Goal: Information Seeking & Learning: Learn about a topic

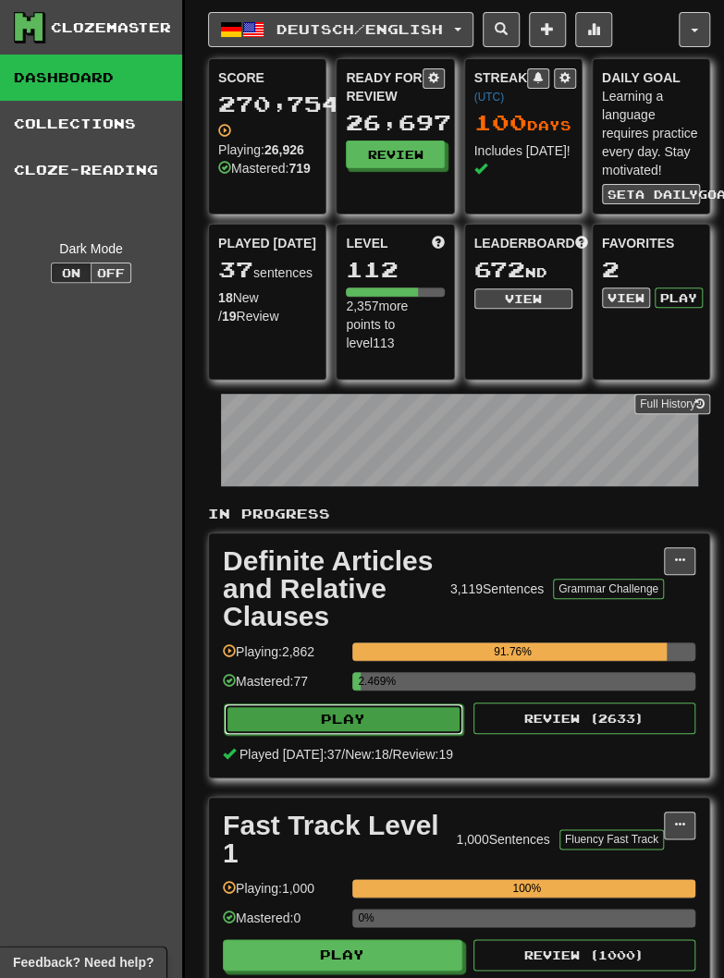
click at [372, 724] on button "Play" at bounding box center [343, 718] width 239 height 31
select select "********"
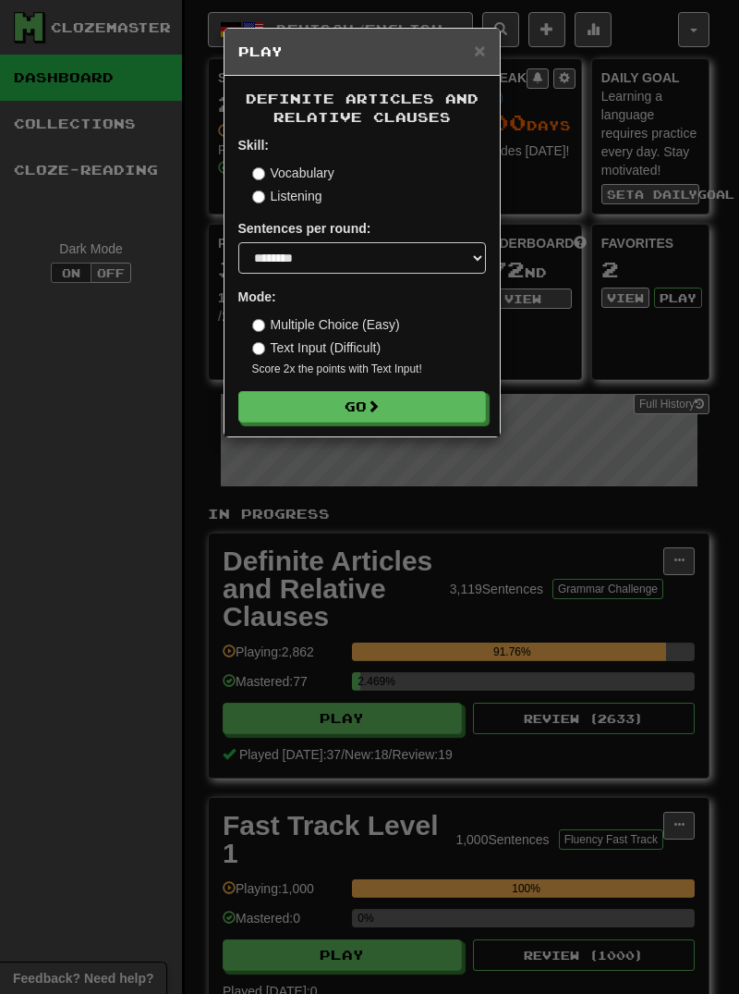
click at [347, 423] on div "Definite Articles and Relative Clauses Skill: Vocabulary Listening Sentences pe…" at bounding box center [362, 256] width 275 height 360
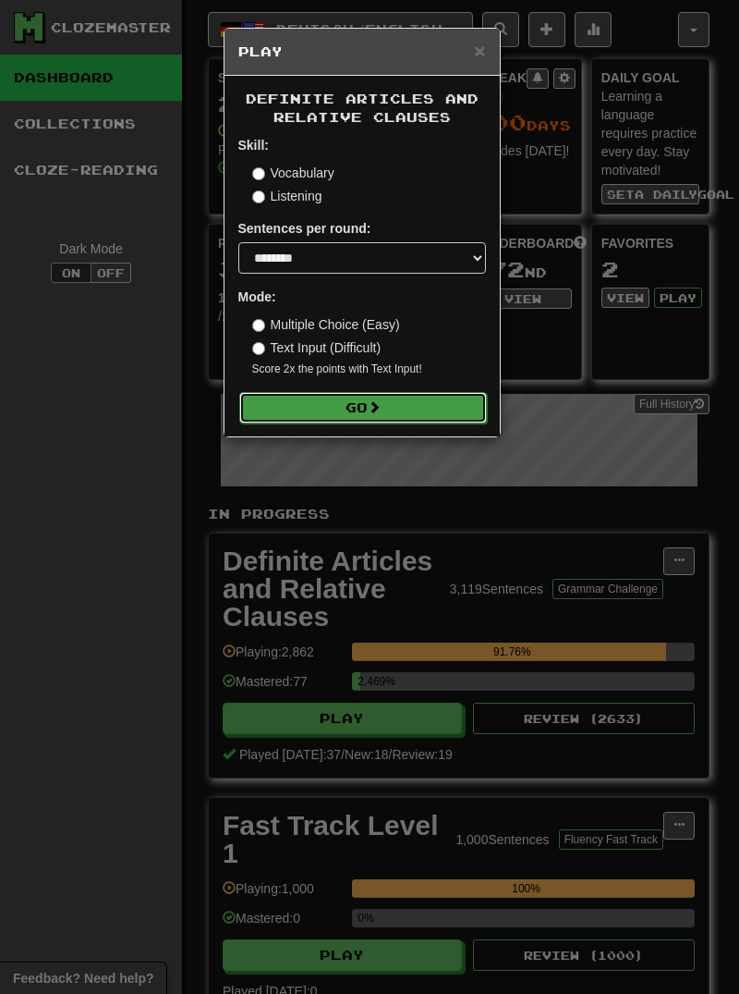
click at [364, 413] on button "Go" at bounding box center [363, 407] width 248 height 31
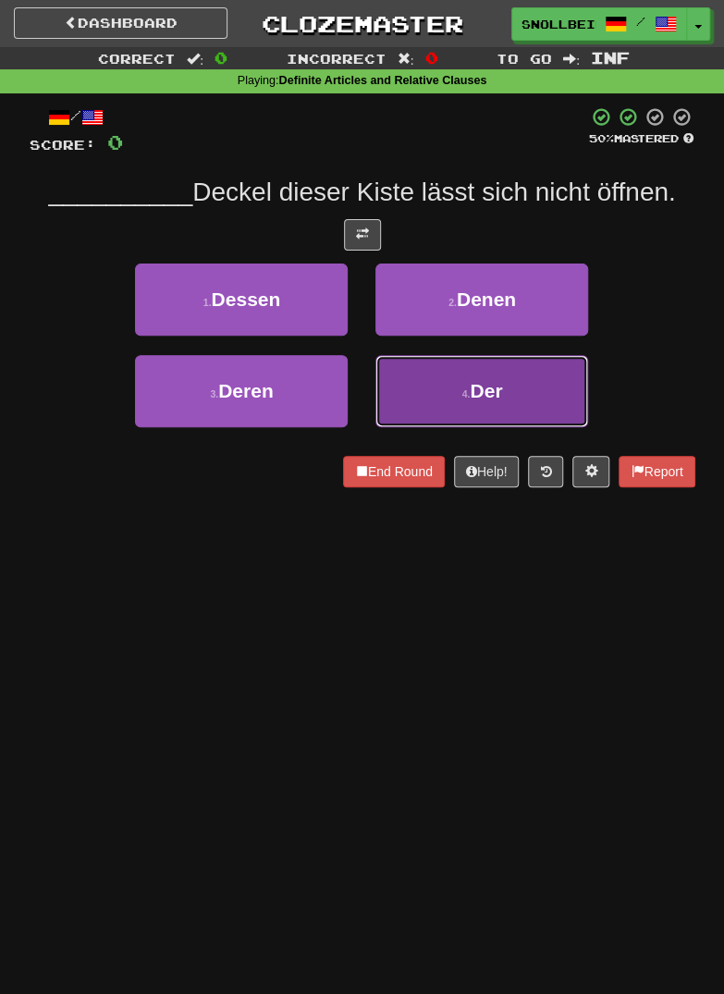
click at [457, 405] on button "4 . Der" at bounding box center [481, 391] width 213 height 72
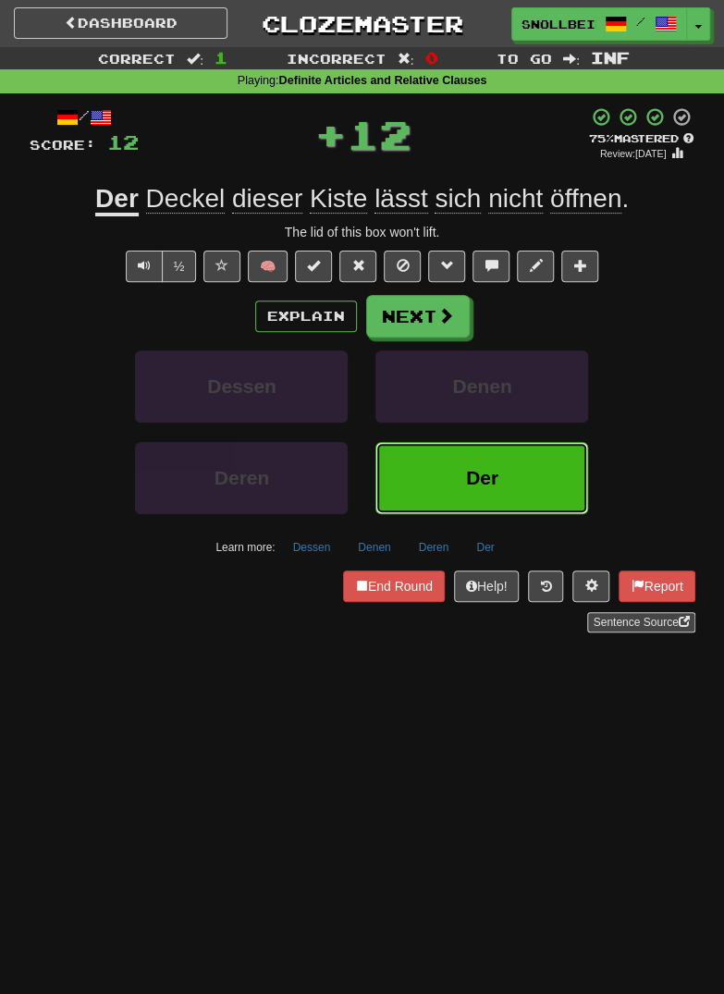
click at [536, 483] on button "Der" at bounding box center [481, 478] width 213 height 72
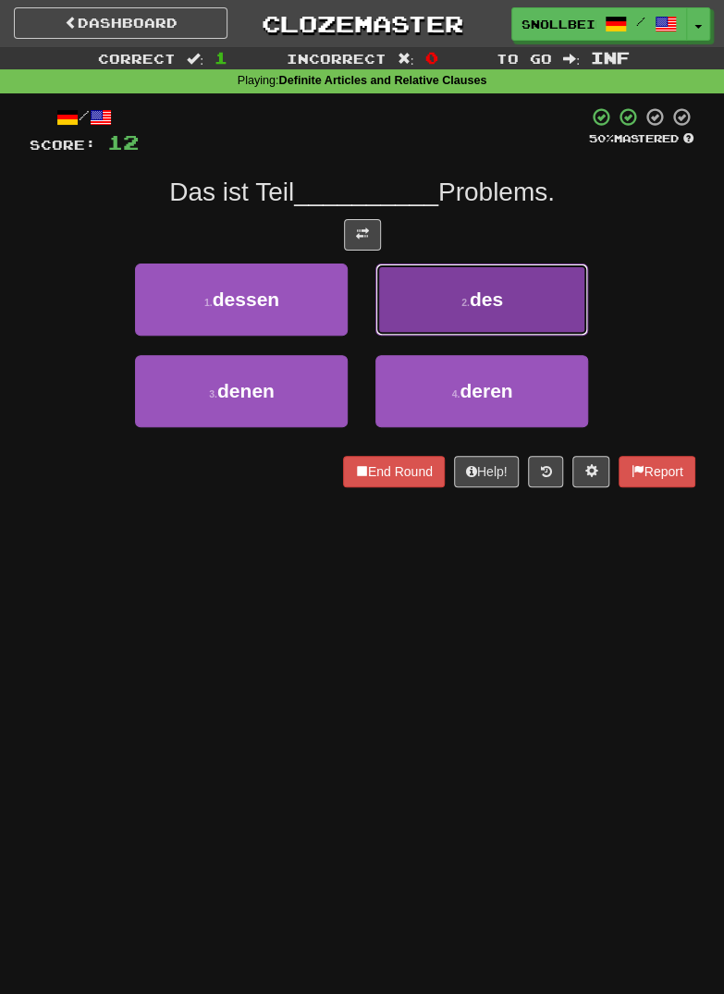
click at [546, 296] on button "2 . des" at bounding box center [481, 299] width 213 height 72
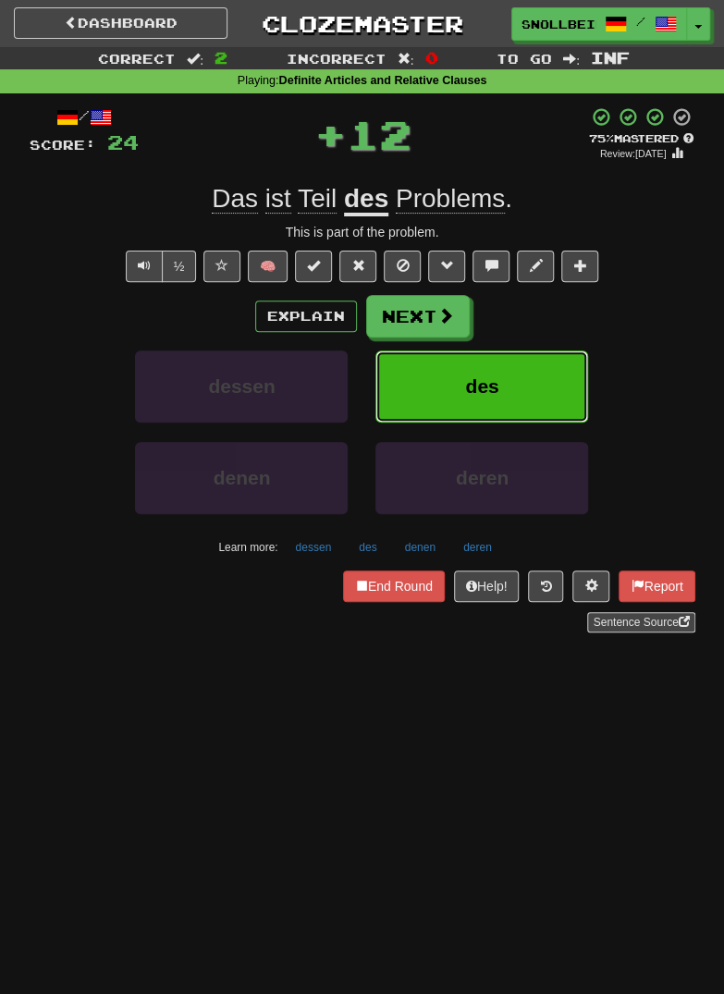
click at [541, 385] on button "des" at bounding box center [481, 386] width 213 height 72
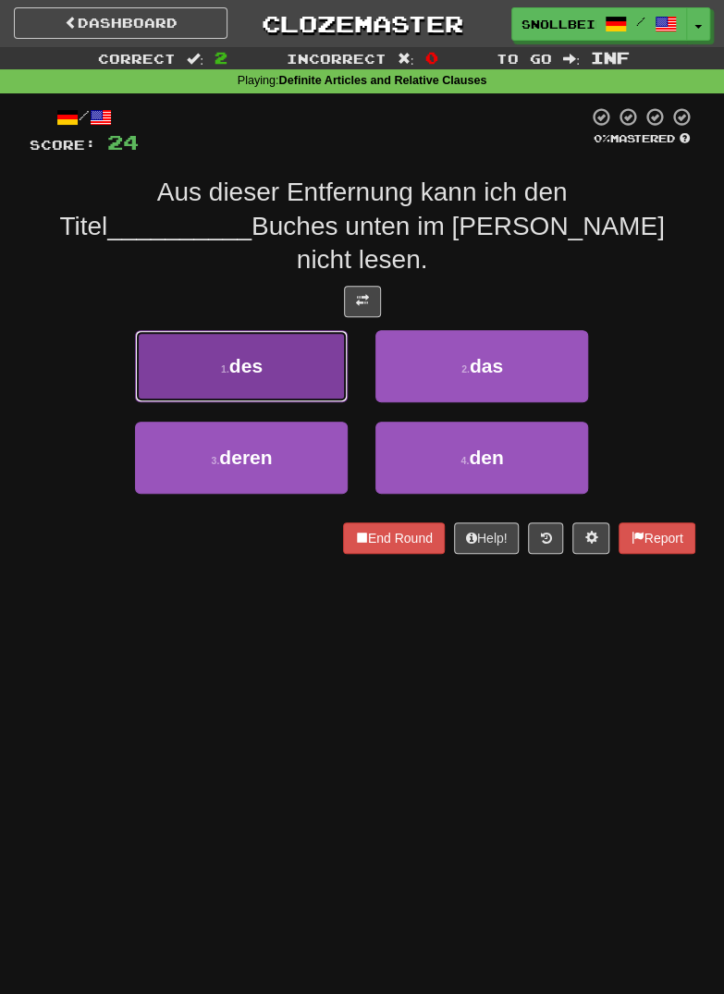
click at [199, 330] on button "1 . des" at bounding box center [241, 366] width 213 height 72
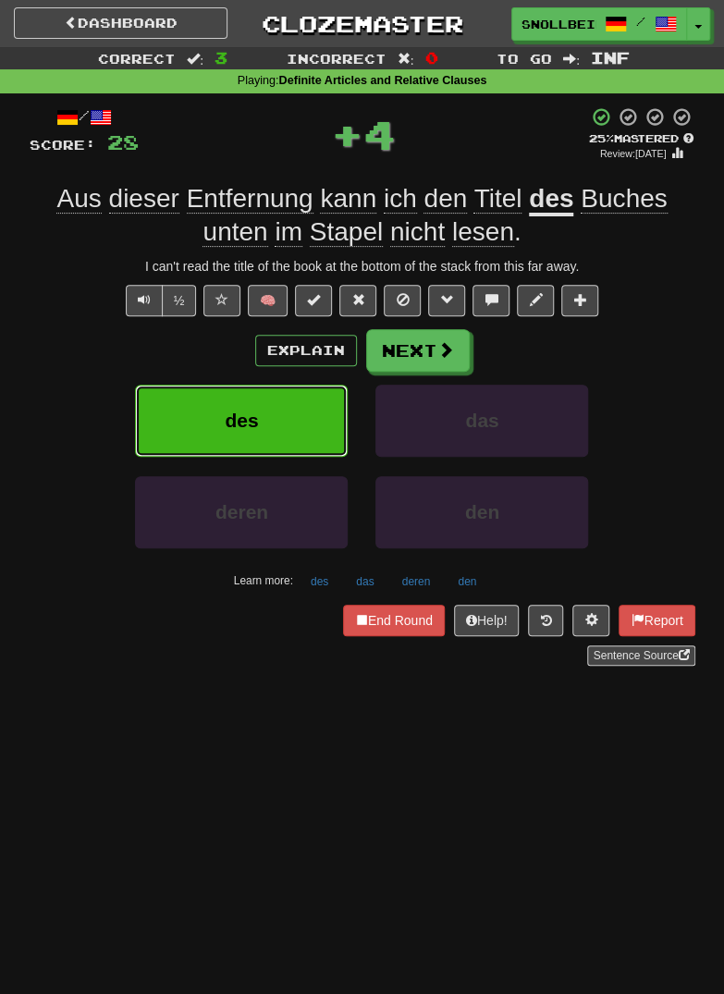
click at [213, 402] on button "des" at bounding box center [241, 420] width 213 height 72
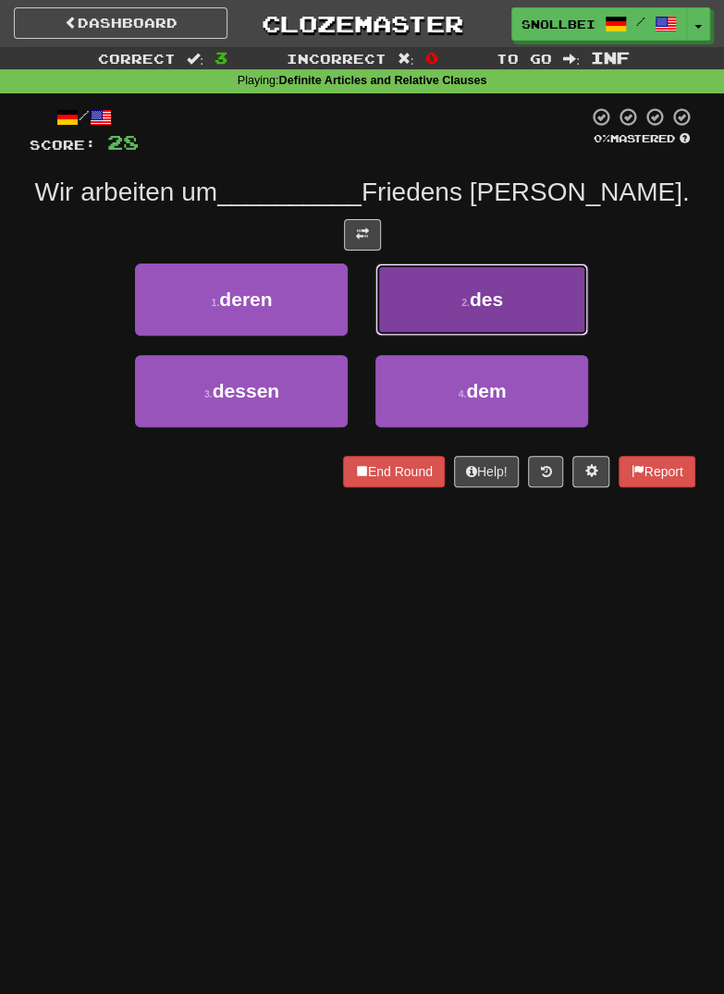
click at [560, 310] on button "2 . des" at bounding box center [481, 299] width 213 height 72
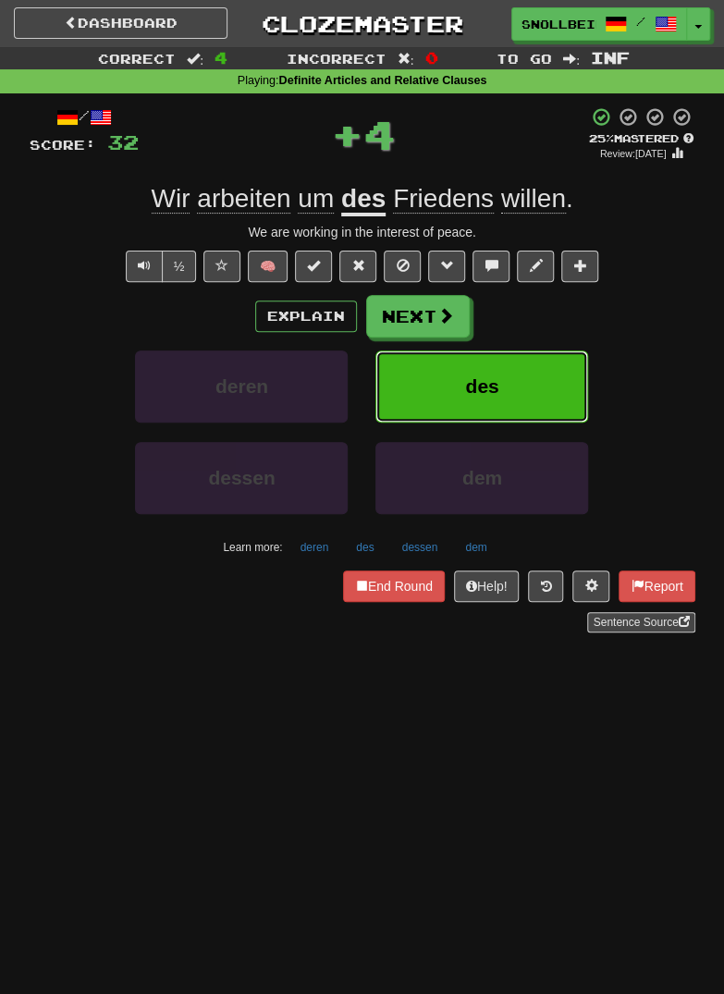
click at [553, 387] on button "des" at bounding box center [481, 386] width 213 height 72
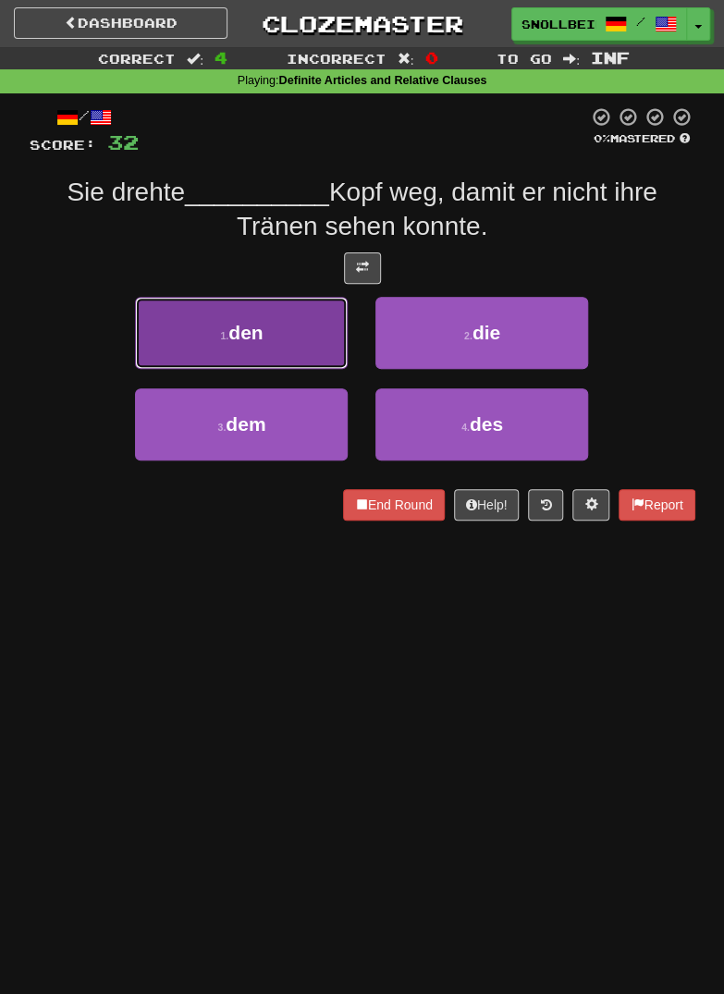
click at [202, 332] on button "1 . den" at bounding box center [241, 333] width 213 height 72
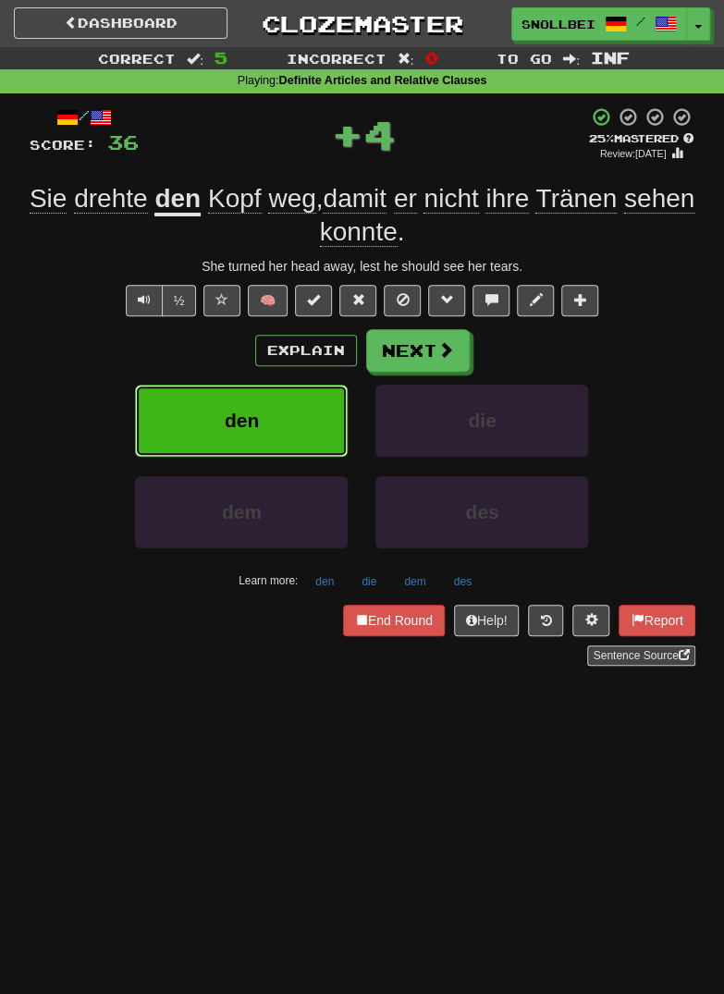
click at [213, 409] on button "den" at bounding box center [241, 420] width 213 height 72
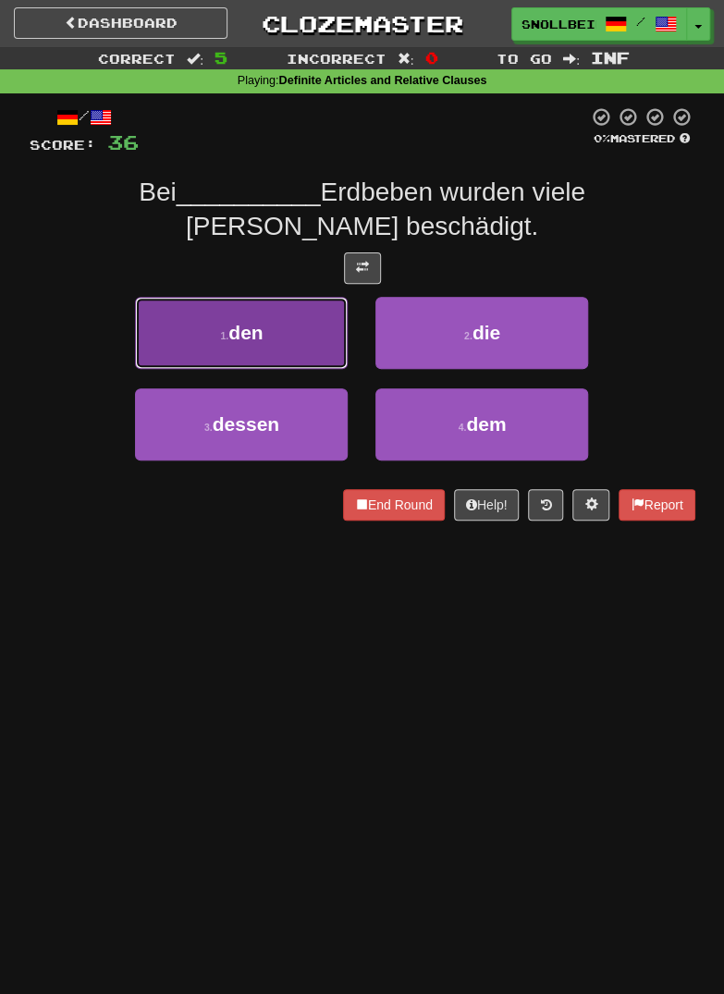
click at [211, 330] on button "1 . den" at bounding box center [241, 333] width 213 height 72
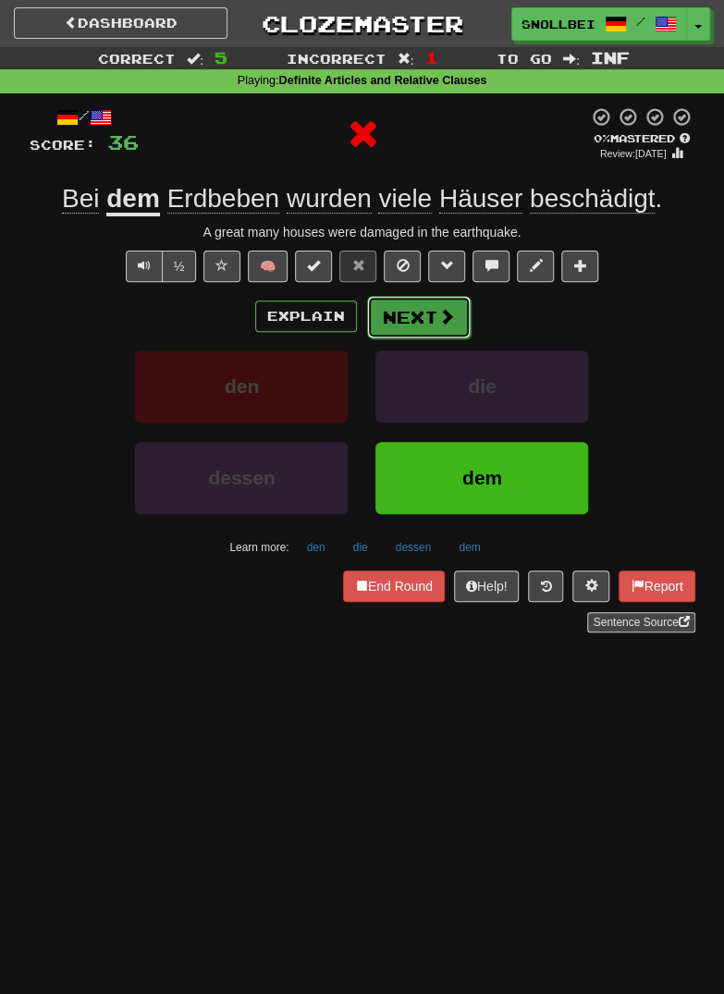
click at [454, 321] on button "Next" at bounding box center [419, 317] width 104 height 43
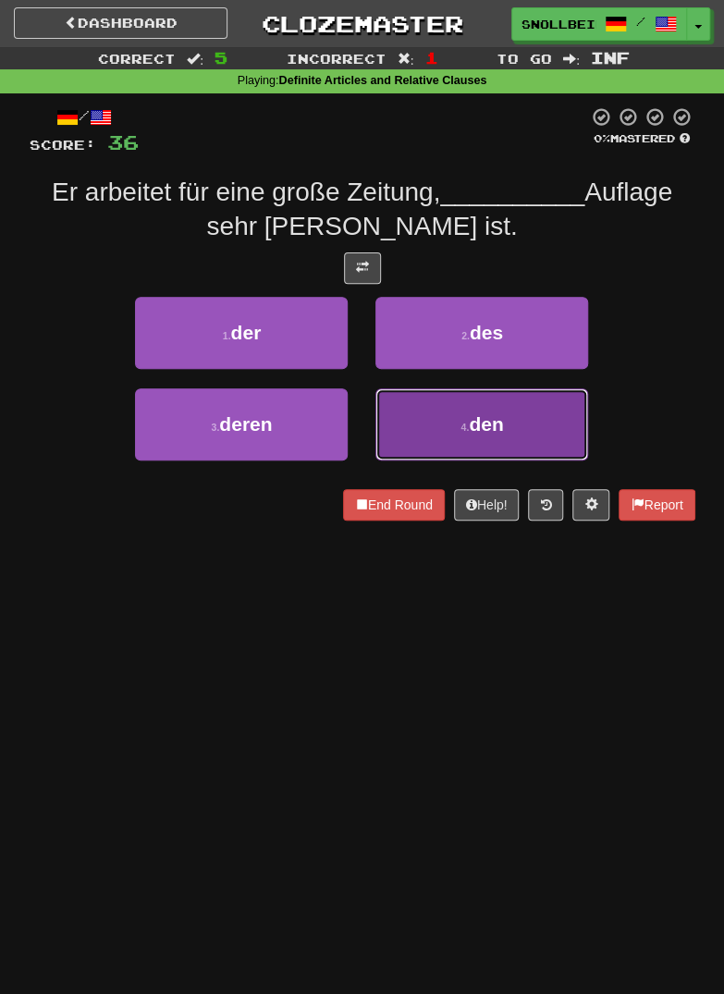
click at [534, 418] on button "4 . den" at bounding box center [481, 424] width 213 height 72
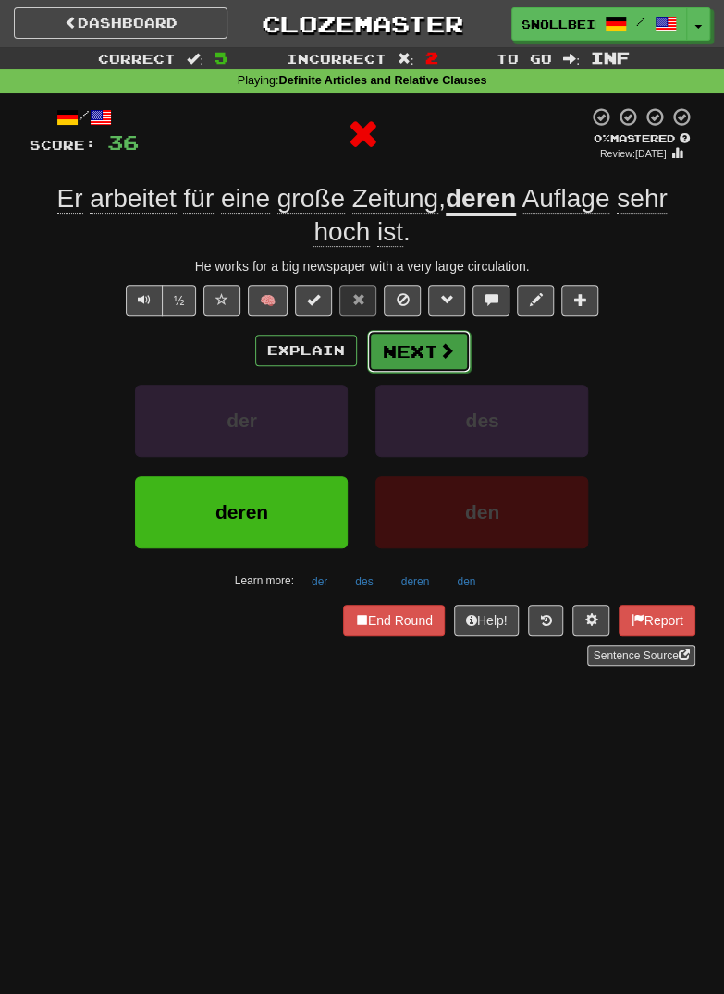
click at [422, 361] on button "Next" at bounding box center [419, 351] width 104 height 43
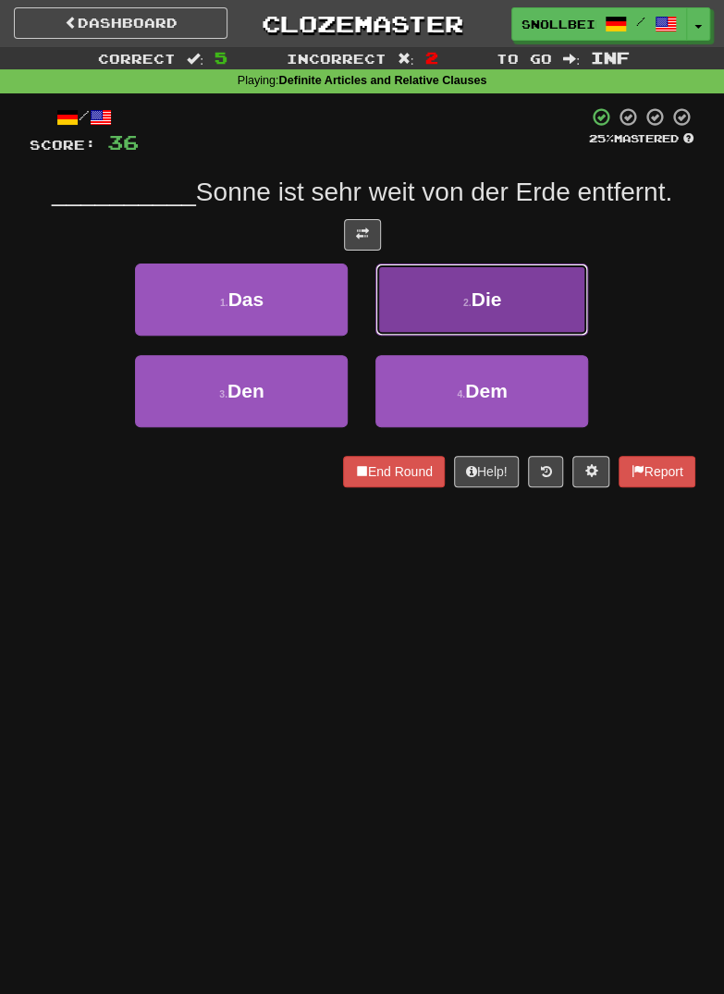
click at [526, 319] on button "2 . Die" at bounding box center [481, 299] width 213 height 72
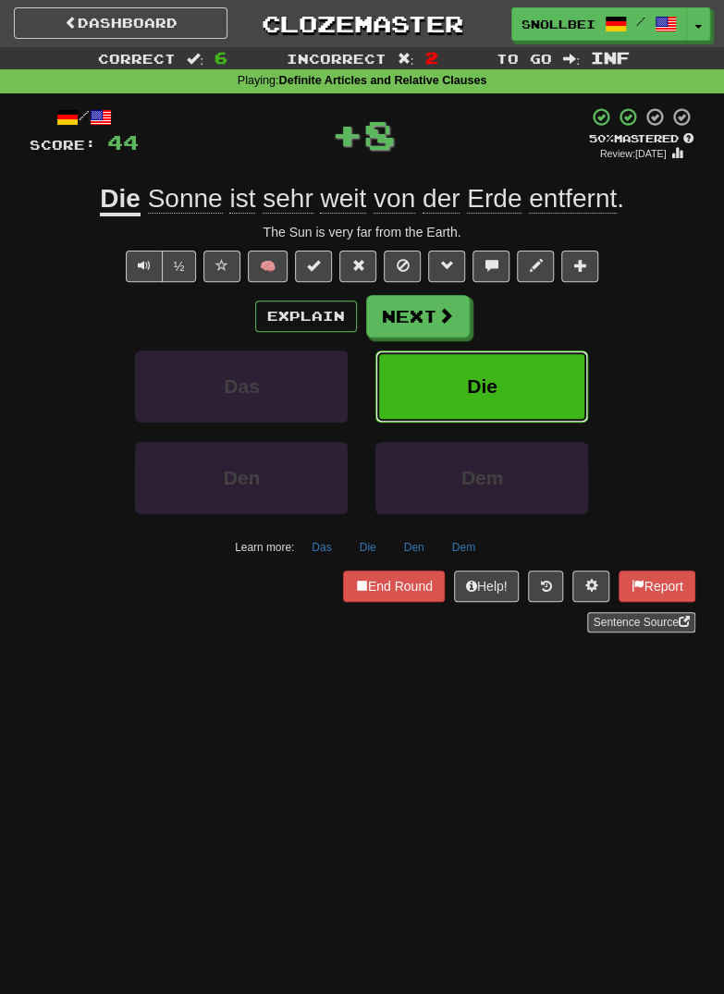
click at [540, 391] on button "Die" at bounding box center [481, 386] width 213 height 72
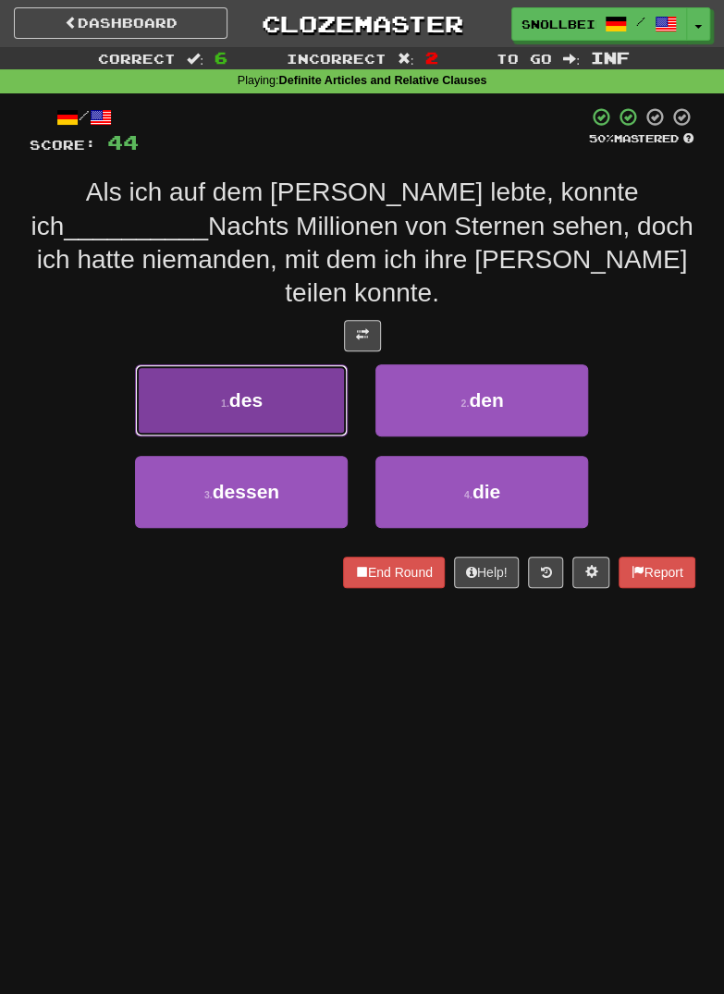
click at [224, 397] on small "1 ." at bounding box center [225, 402] width 8 height 11
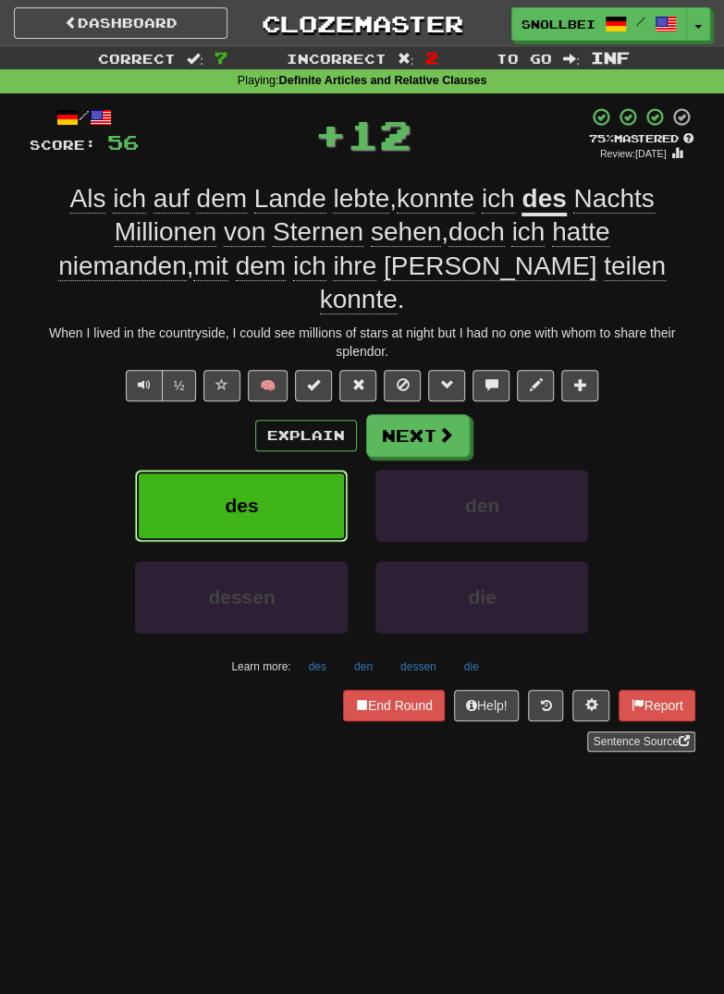
click at [226, 469] on button "des" at bounding box center [241, 505] width 213 height 72
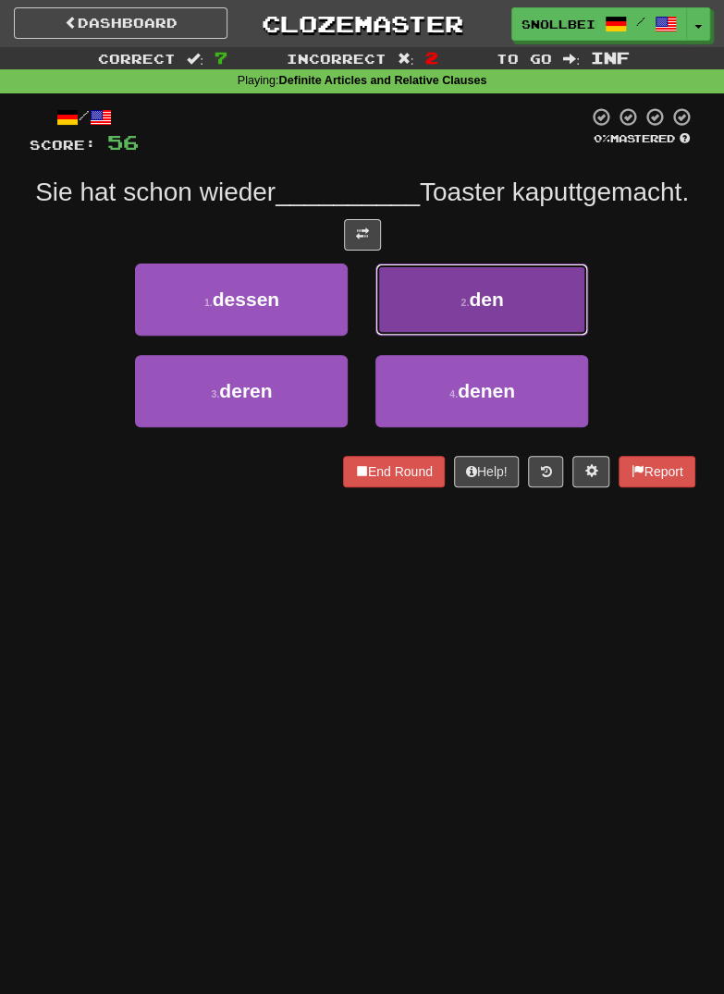
click at [562, 335] on button "2 . den" at bounding box center [481, 299] width 213 height 72
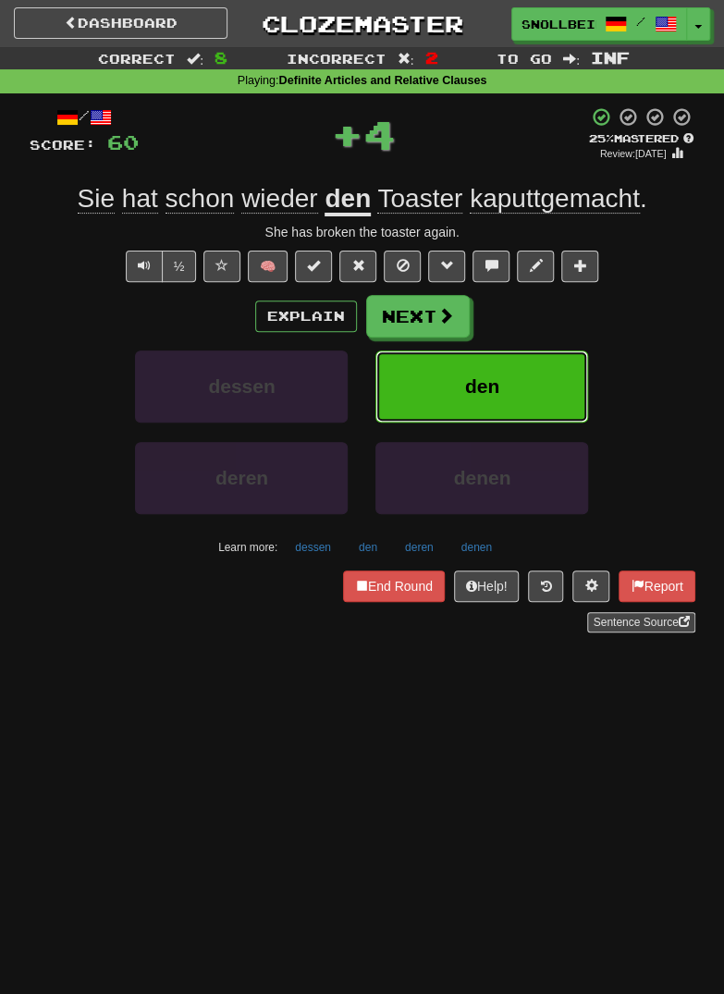
click at [539, 415] on button "den" at bounding box center [481, 386] width 213 height 72
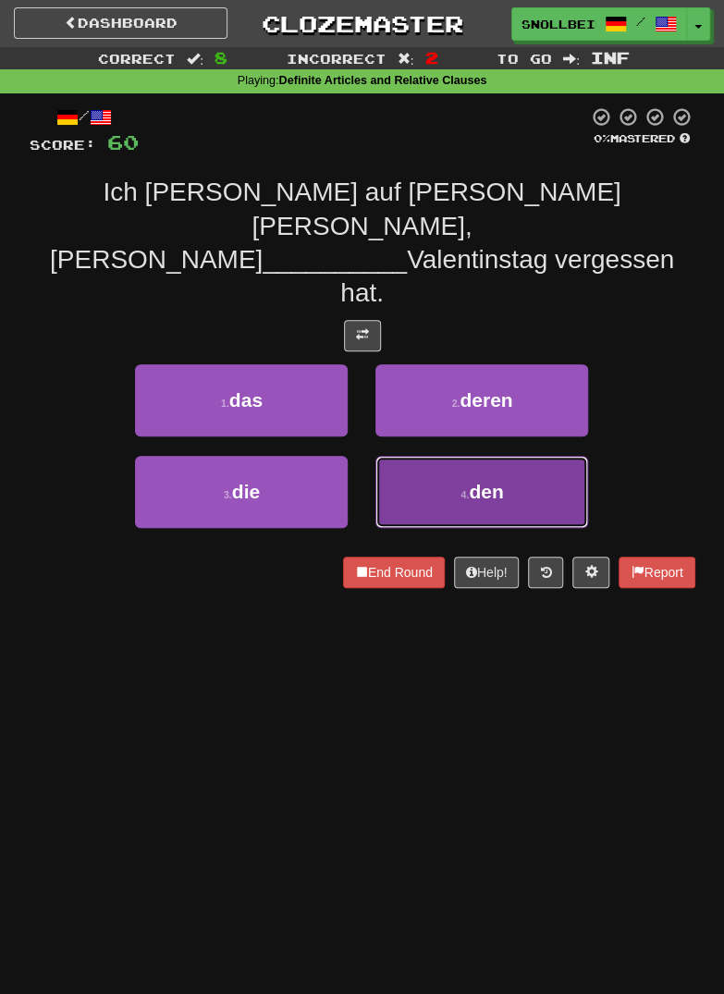
click at [513, 456] on button "4 . den" at bounding box center [481, 492] width 213 height 72
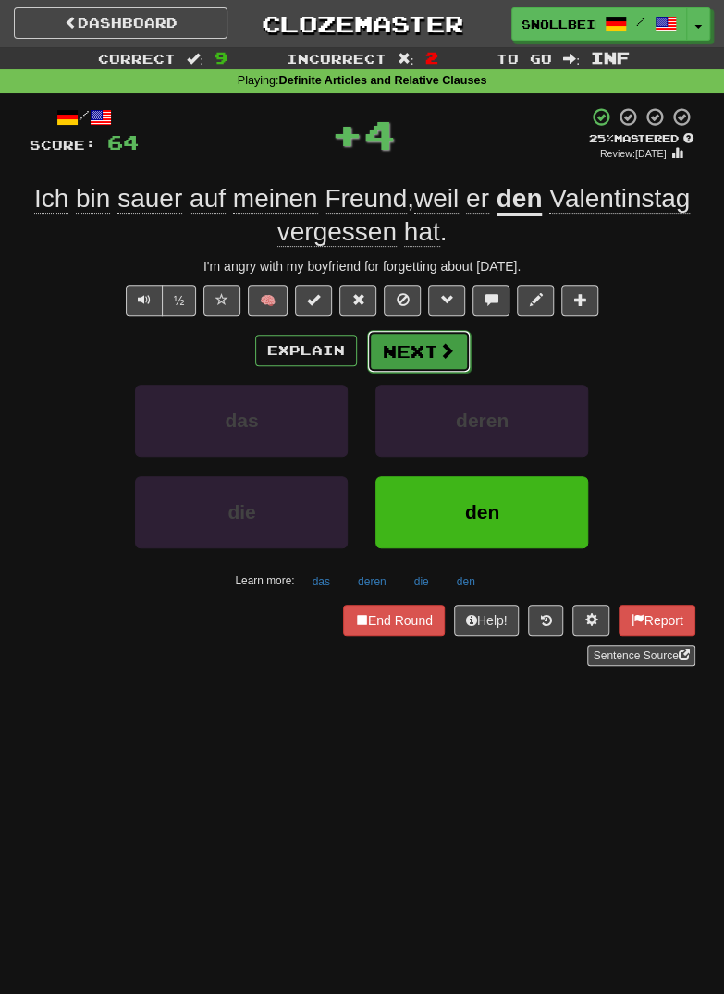
click at [460, 360] on button "Next" at bounding box center [419, 351] width 104 height 43
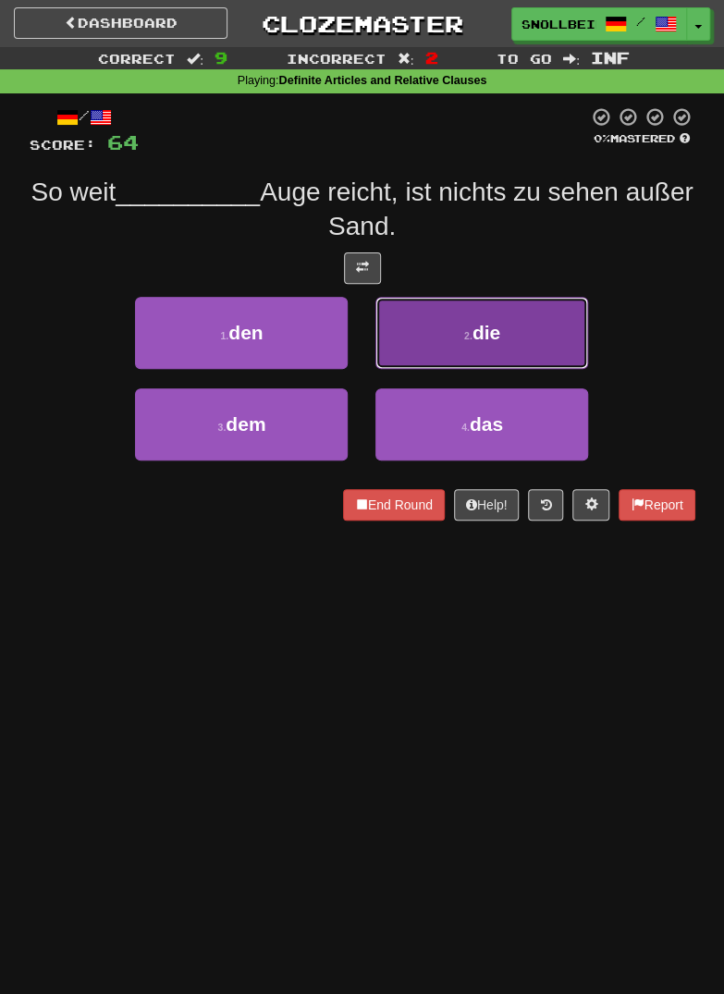
click at [546, 337] on button "2 . die" at bounding box center [481, 333] width 213 height 72
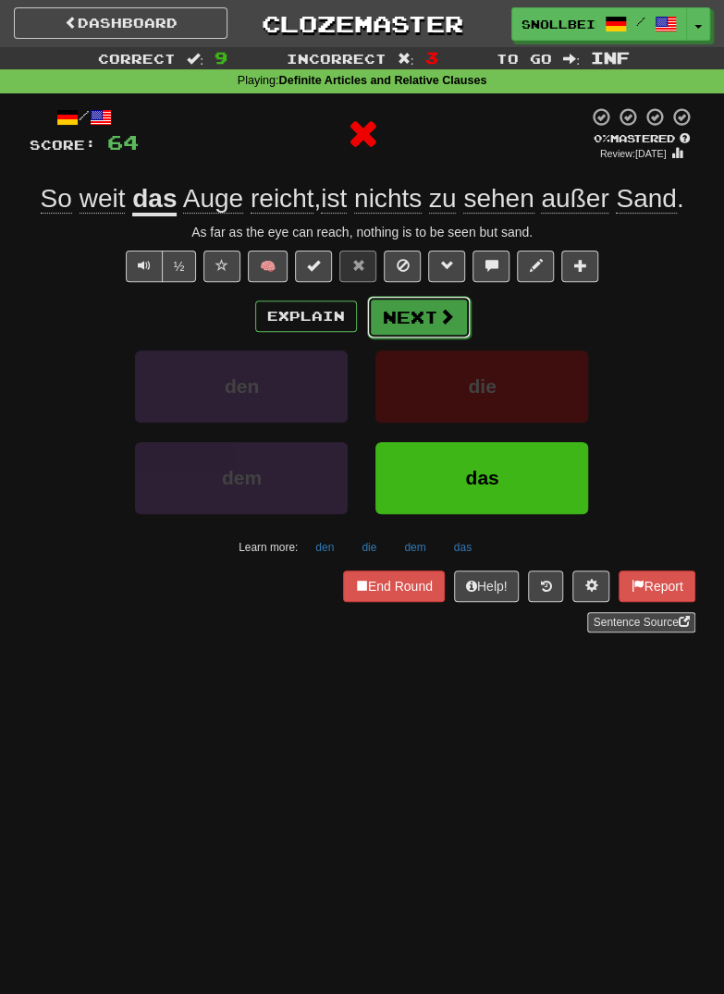
click at [453, 323] on button "Next" at bounding box center [419, 317] width 104 height 43
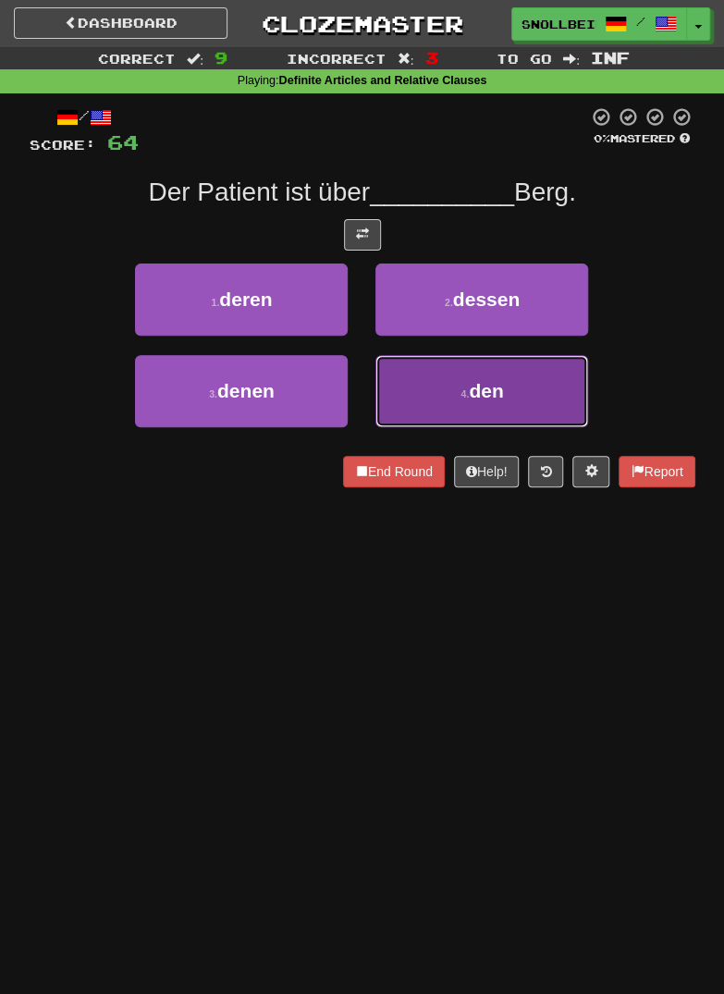
click at [523, 390] on button "4 . den" at bounding box center [481, 391] width 213 height 72
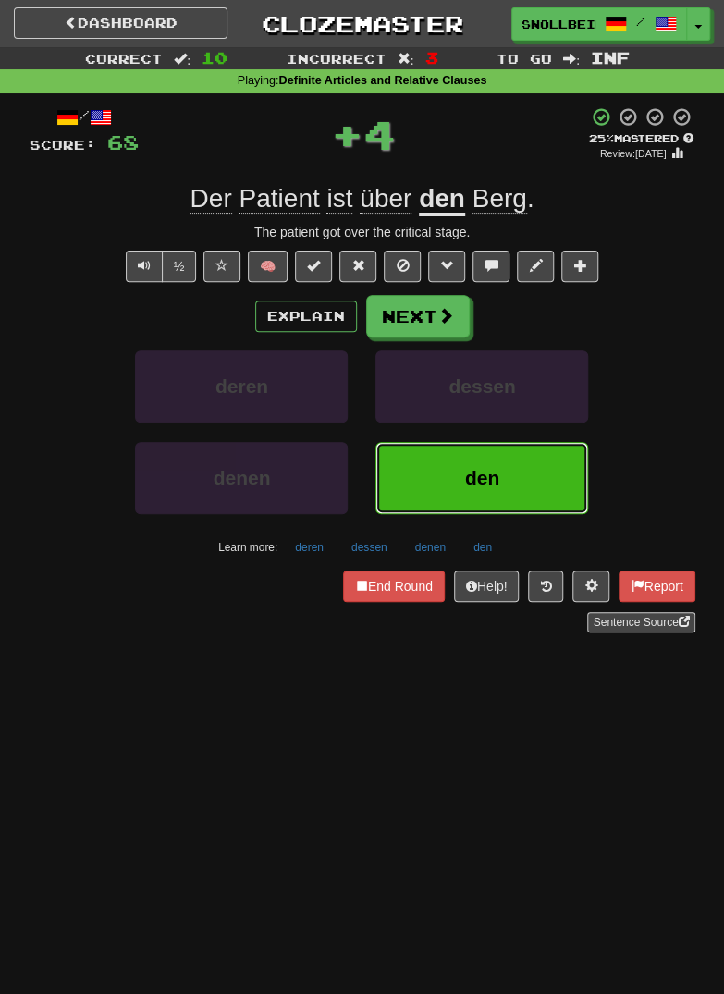
click at [531, 476] on button "den" at bounding box center [481, 478] width 213 height 72
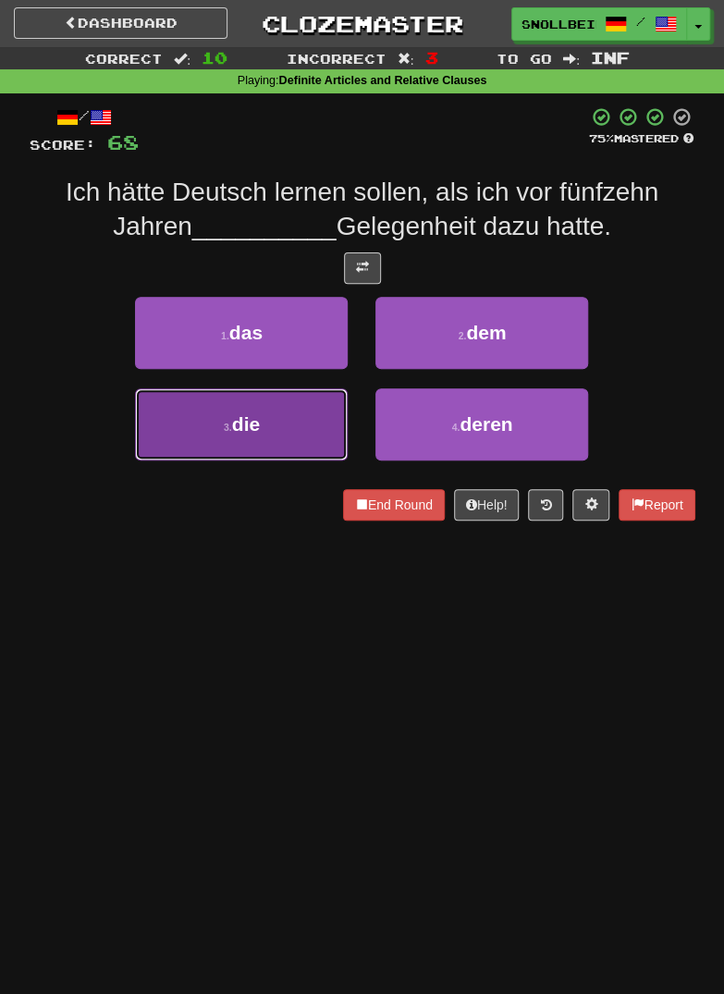
click at [236, 430] on span "die" at bounding box center [246, 423] width 28 height 21
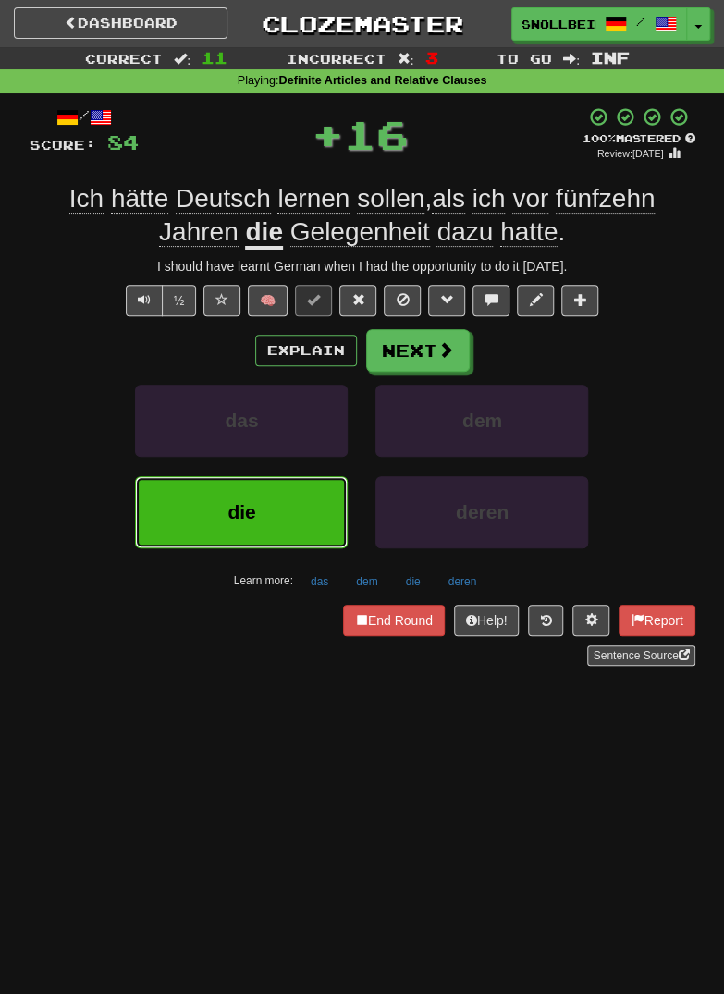
click at [221, 526] on button "die" at bounding box center [241, 512] width 213 height 72
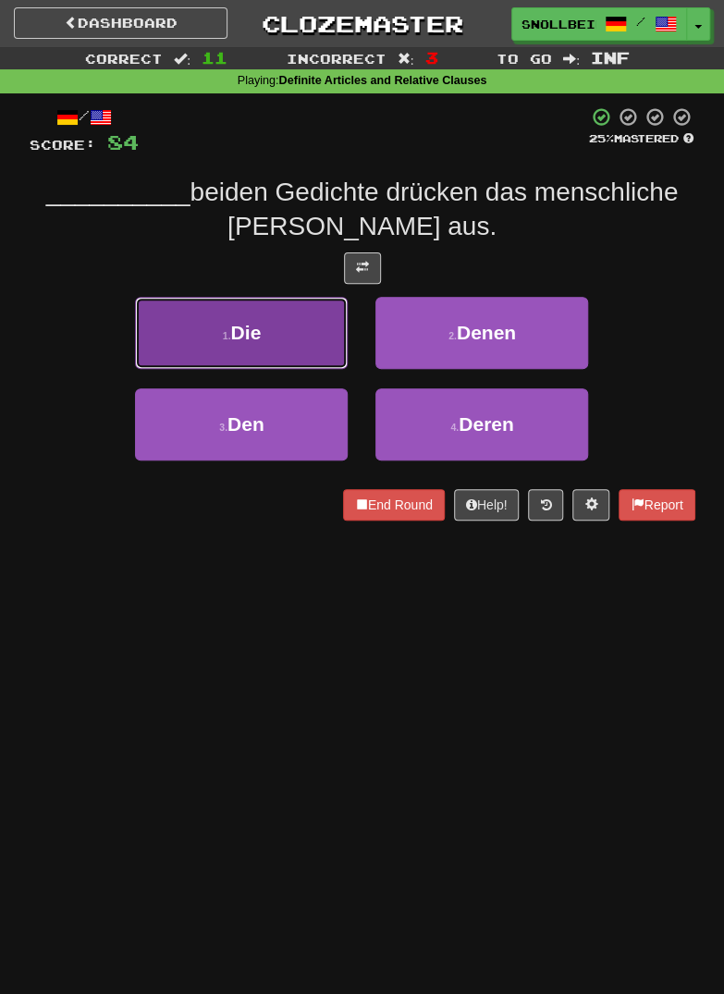
click at [232, 345] on button "1 . Die" at bounding box center [241, 333] width 213 height 72
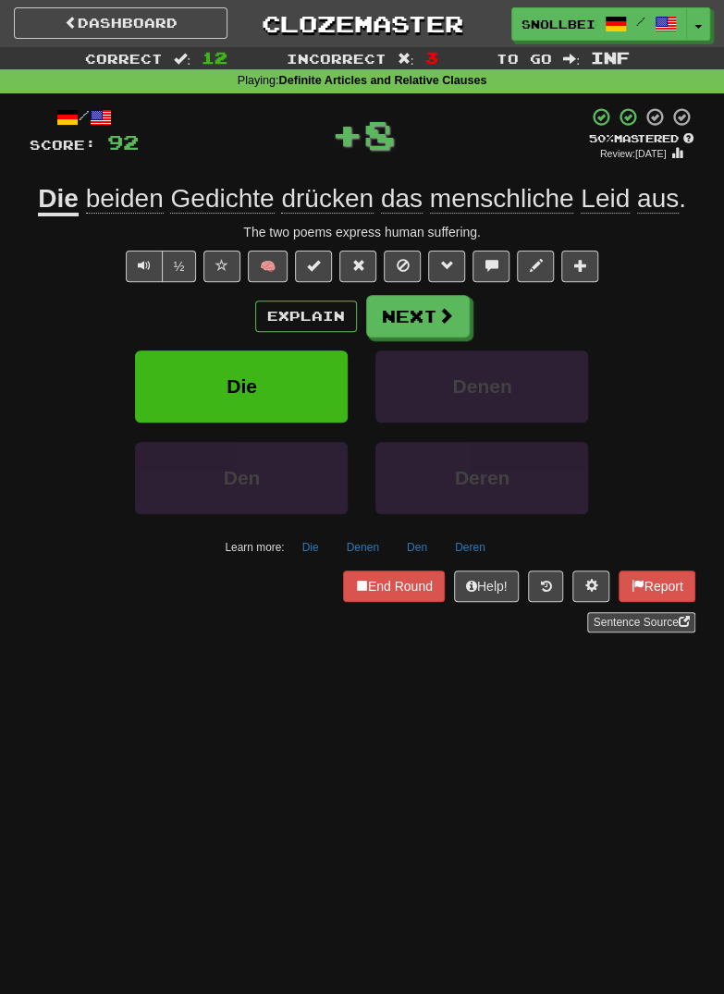
click at [226, 421] on div "Die" at bounding box center [241, 395] width 240 height 91
click at [220, 396] on button "Die" at bounding box center [241, 386] width 213 height 72
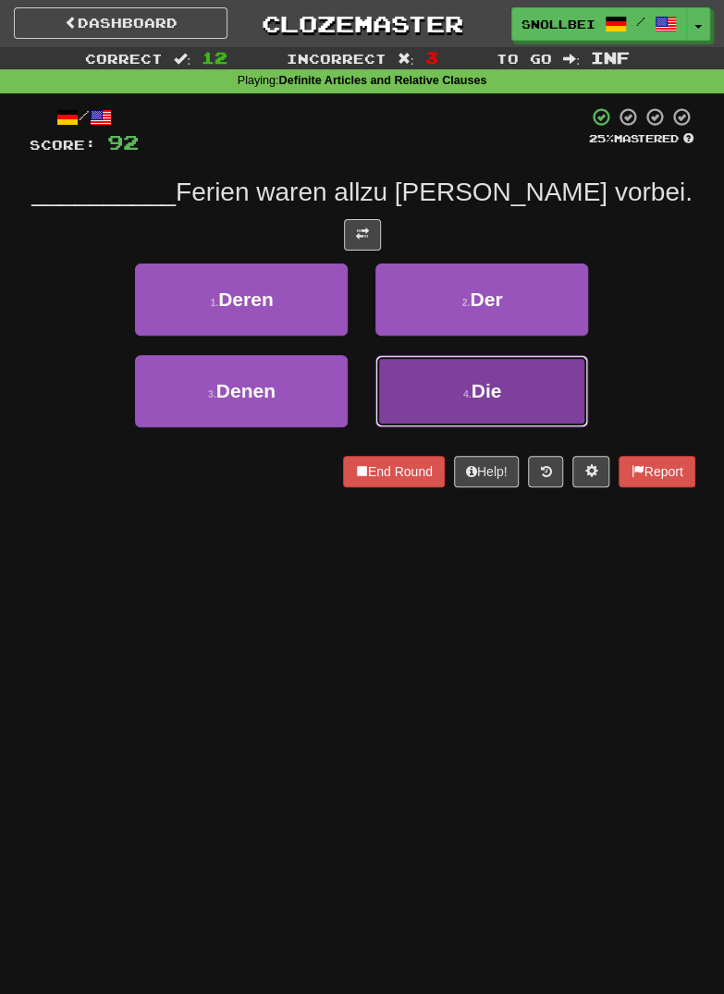
click at [529, 379] on button "4 . Die" at bounding box center [481, 391] width 213 height 72
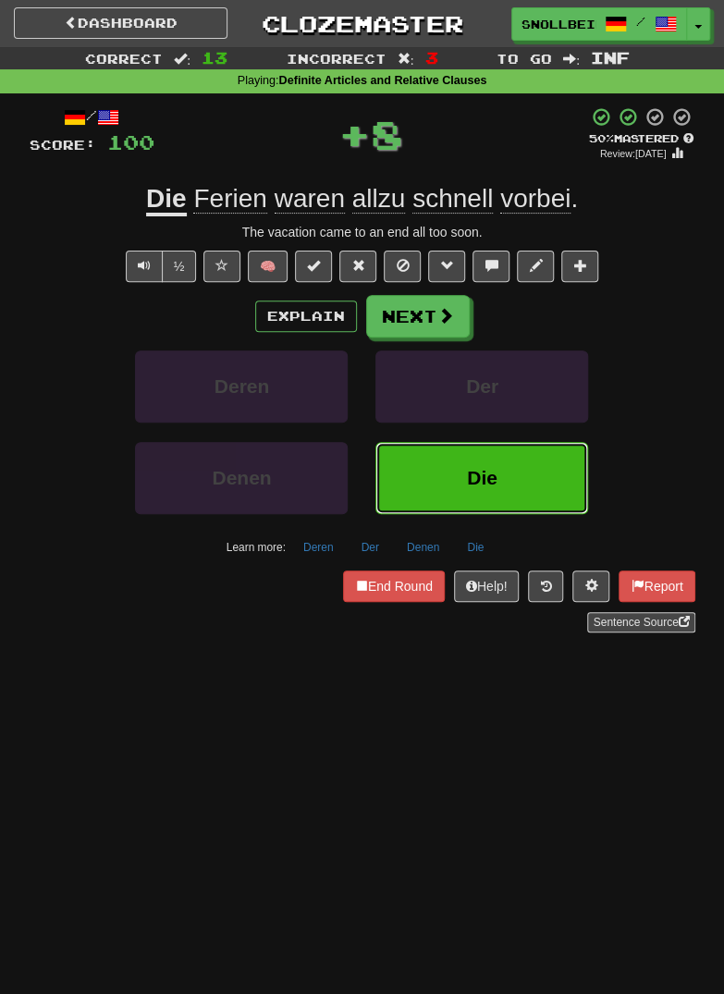
click at [517, 446] on button "Die" at bounding box center [481, 478] width 213 height 72
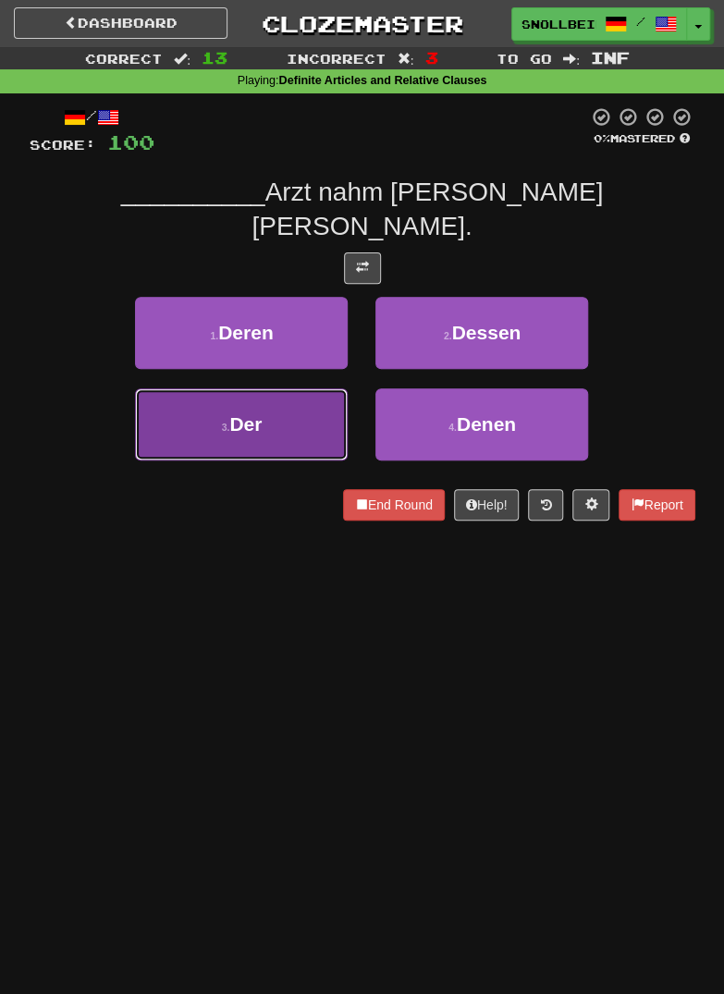
click at [248, 409] on button "3 . Der" at bounding box center [241, 424] width 213 height 72
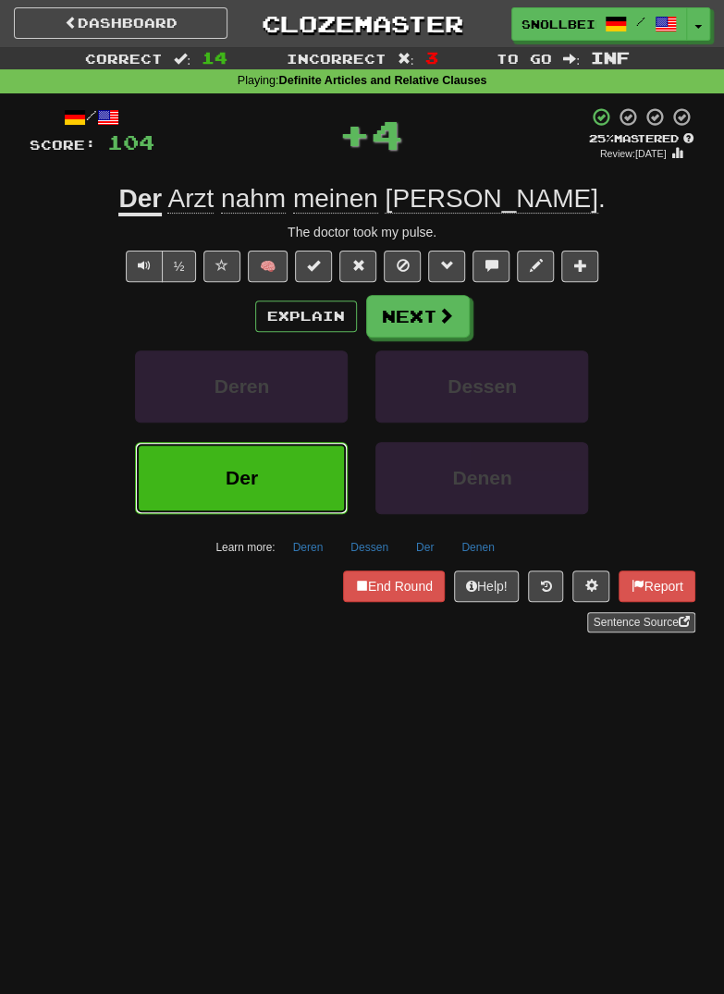
click at [231, 498] on button "Der" at bounding box center [241, 478] width 213 height 72
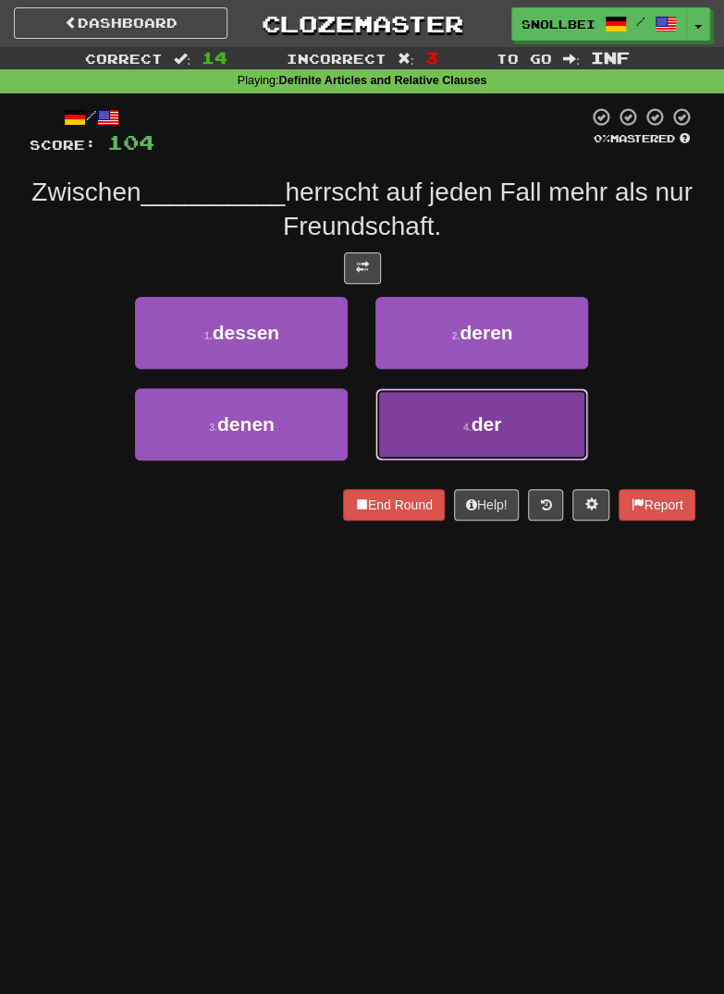
click at [537, 411] on button "4 . der" at bounding box center [481, 424] width 213 height 72
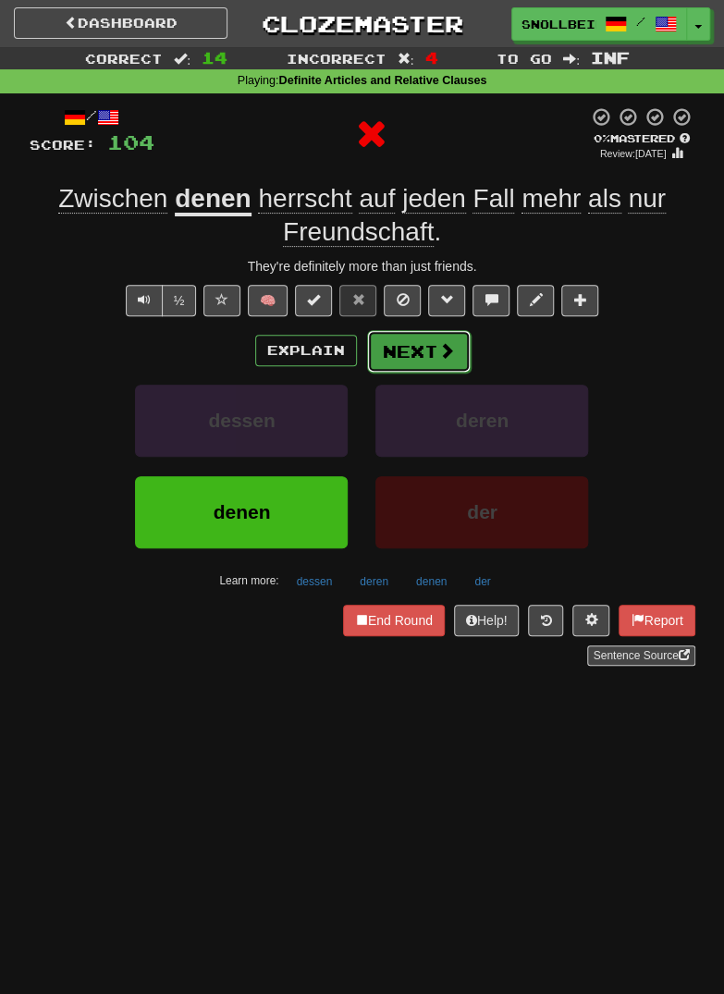
click at [452, 339] on button "Next" at bounding box center [419, 351] width 104 height 43
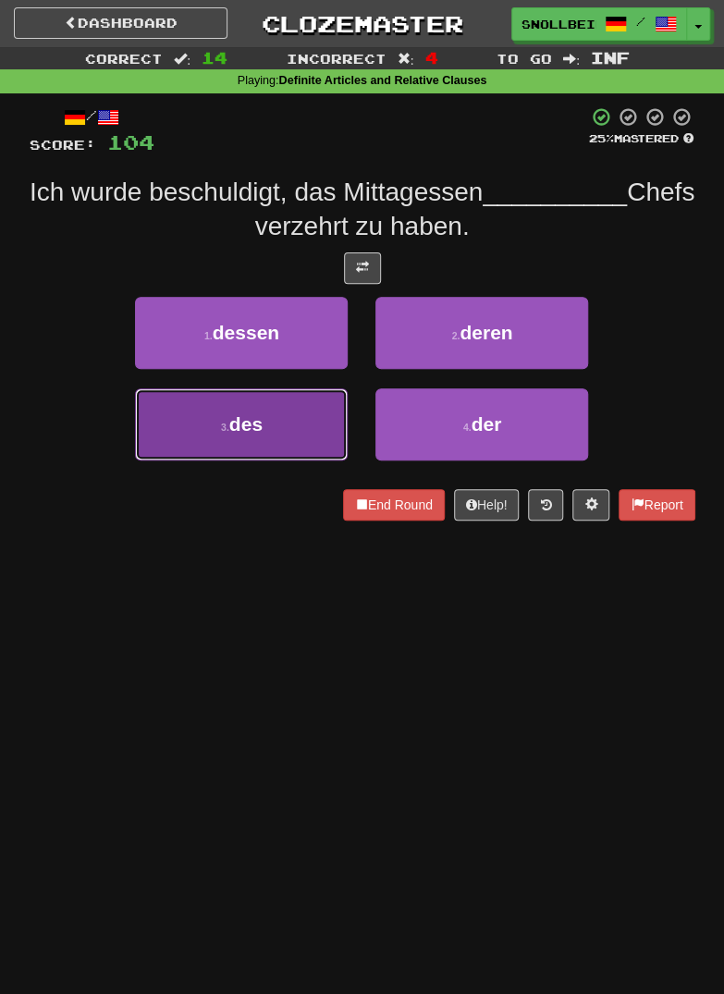
click at [213, 439] on button "3 . des" at bounding box center [241, 424] width 213 height 72
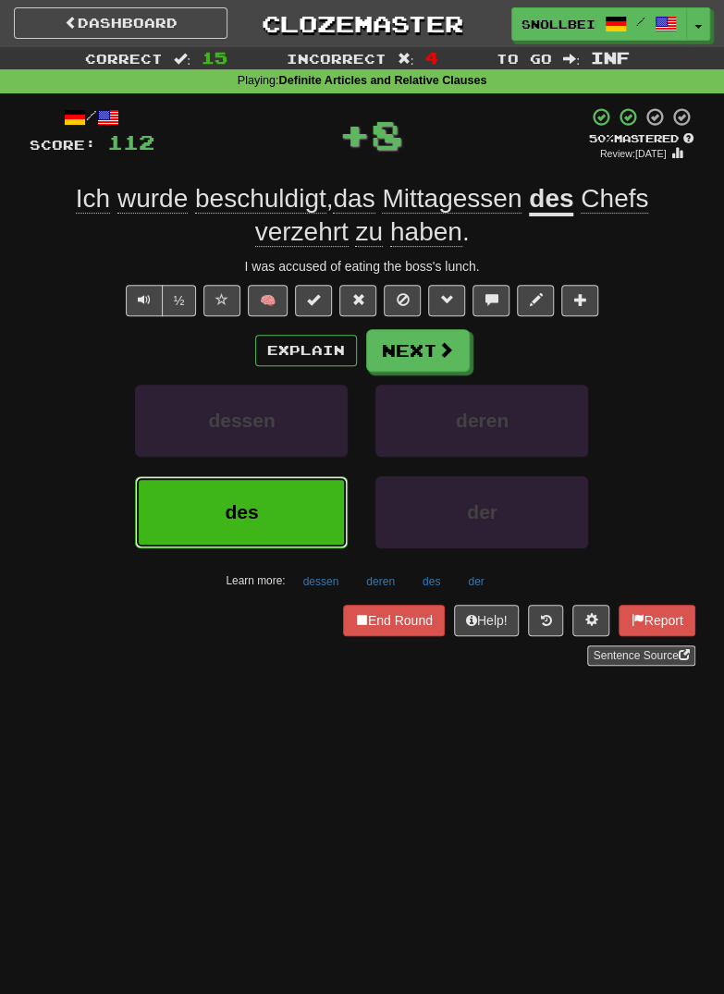
click at [219, 476] on button "des" at bounding box center [241, 512] width 213 height 72
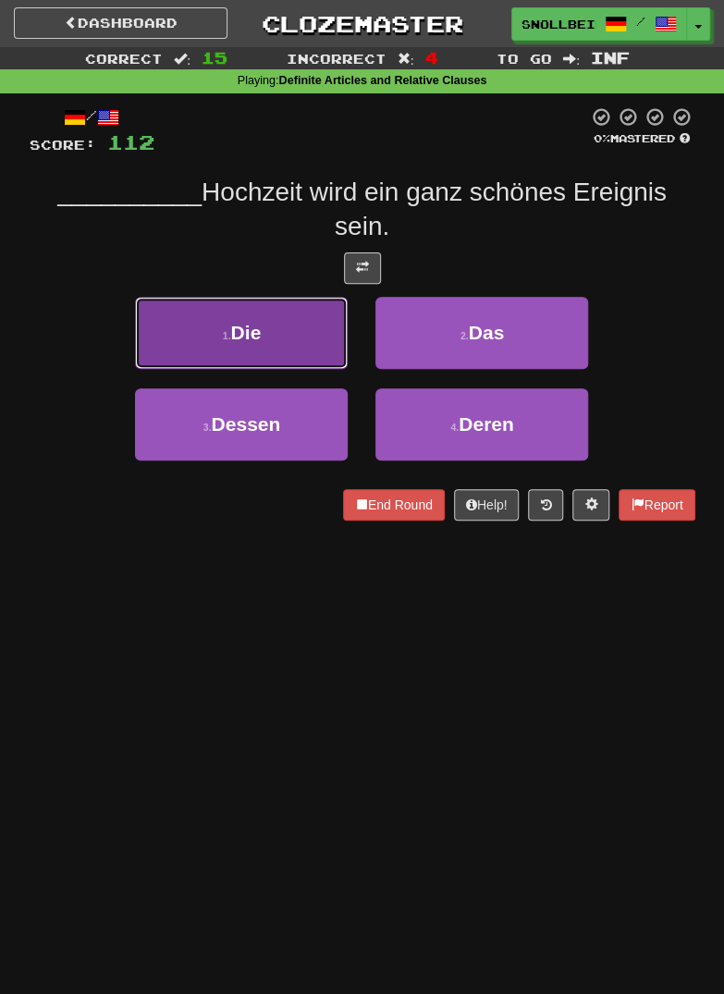
click at [202, 337] on button "1 . Die" at bounding box center [241, 333] width 213 height 72
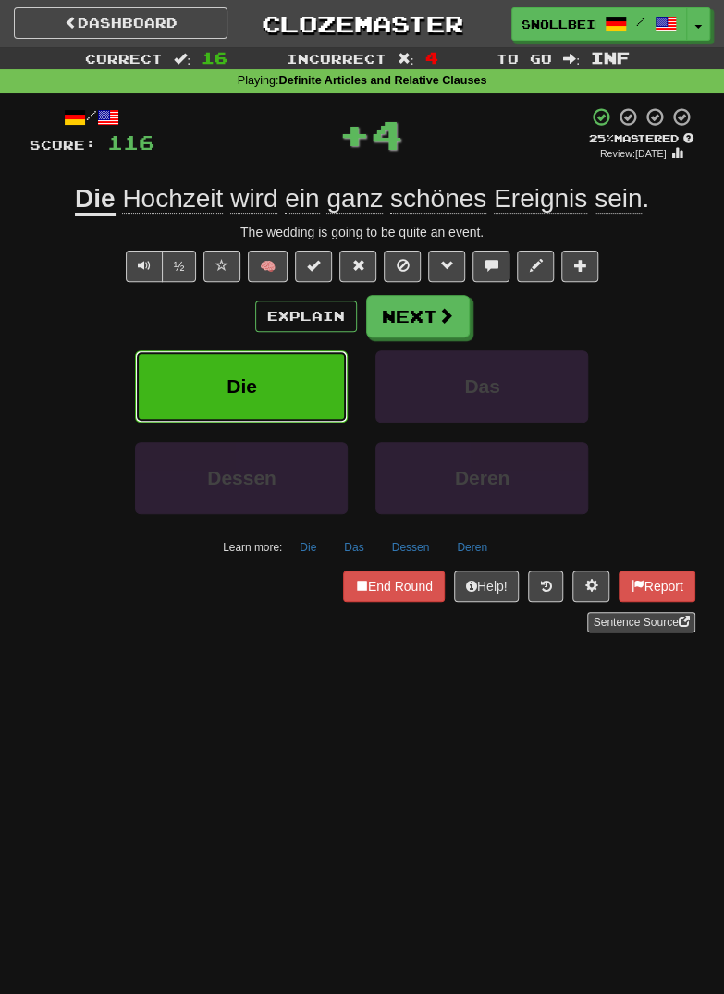
click at [226, 389] on button "Die" at bounding box center [241, 386] width 213 height 72
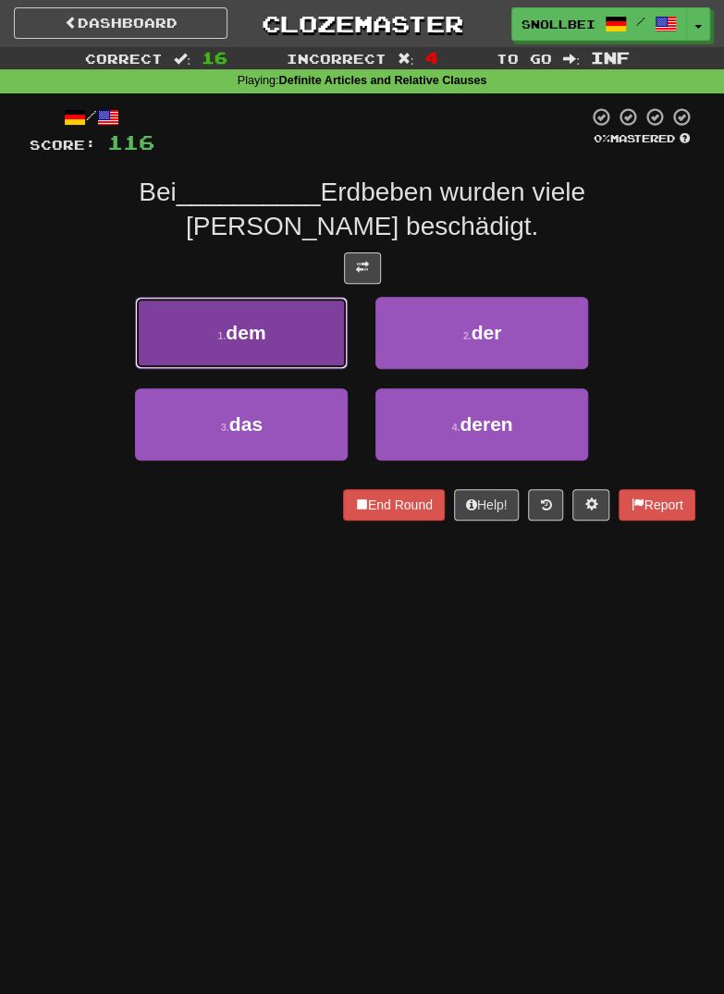
click at [209, 343] on button "1 . dem" at bounding box center [241, 333] width 213 height 72
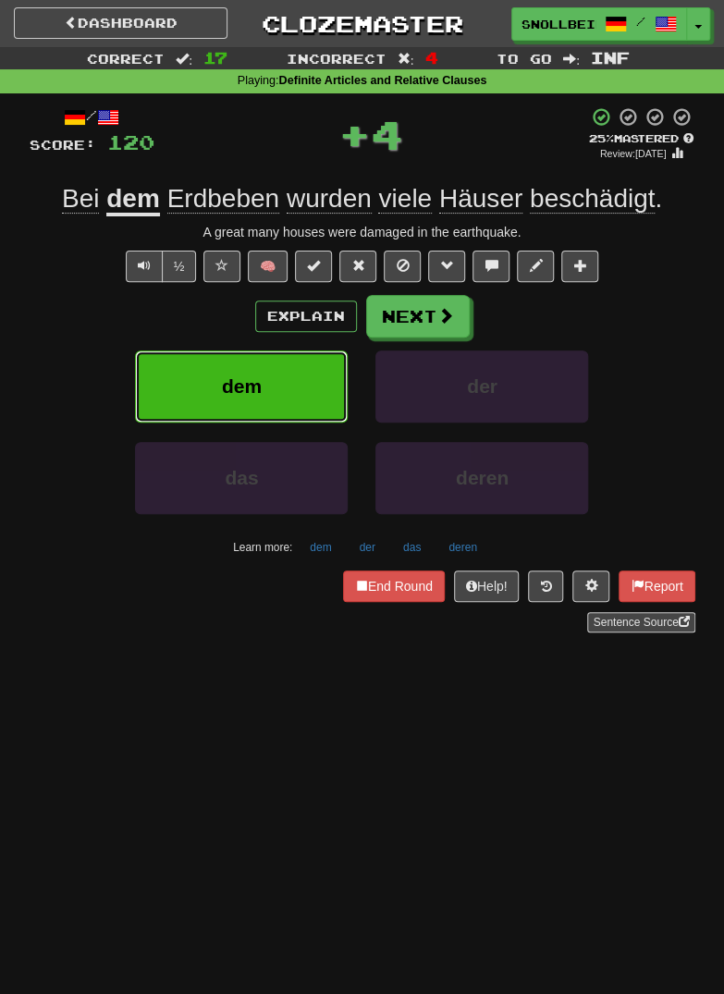
click at [230, 416] on button "dem" at bounding box center [241, 386] width 213 height 72
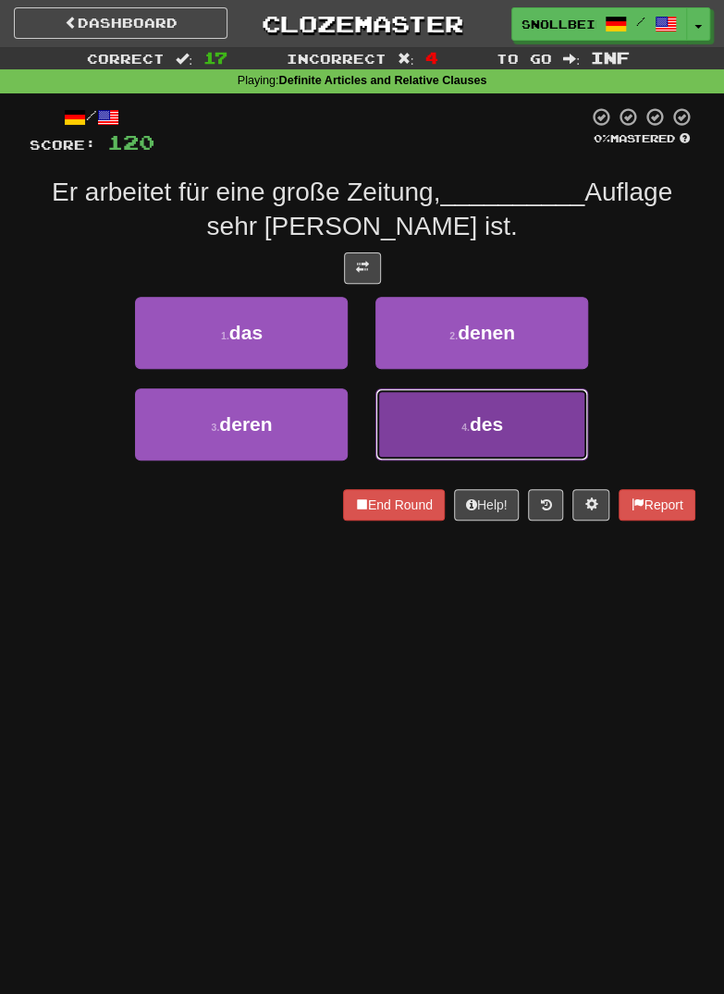
click at [506, 409] on button "4 . des" at bounding box center [481, 424] width 213 height 72
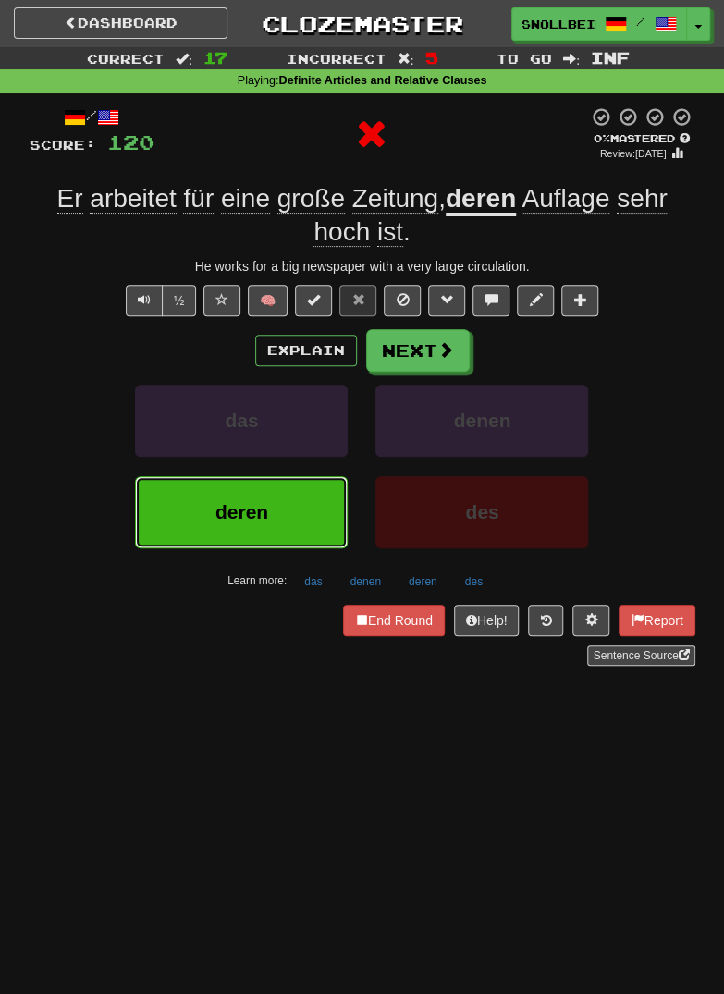
click at [223, 517] on span "deren" at bounding box center [241, 511] width 53 height 21
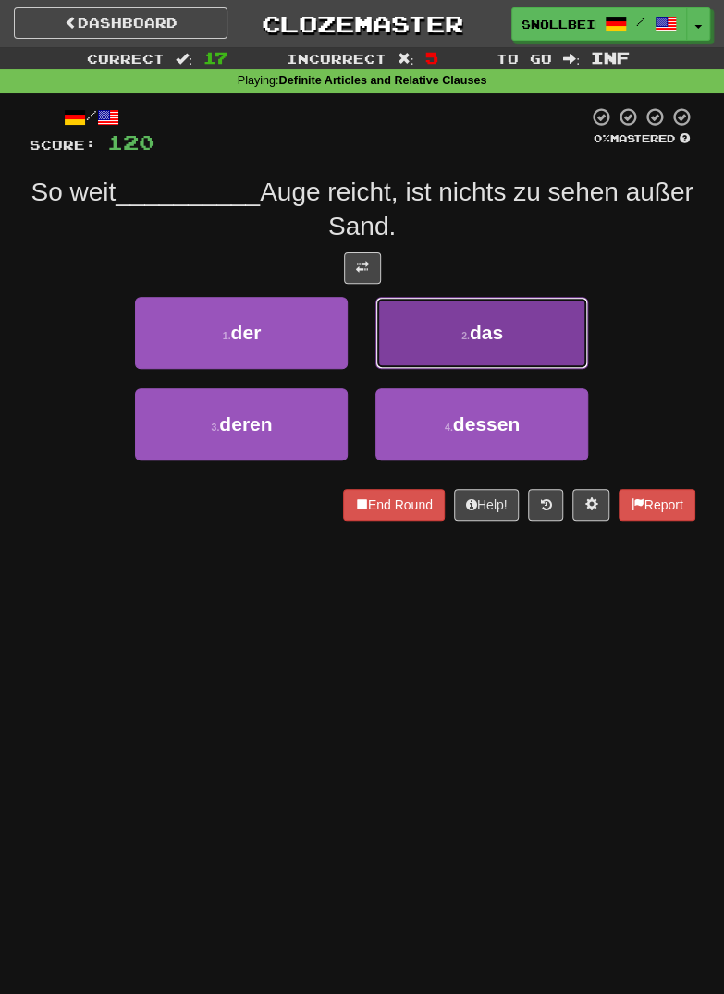
click at [529, 335] on button "2 . das" at bounding box center [481, 333] width 213 height 72
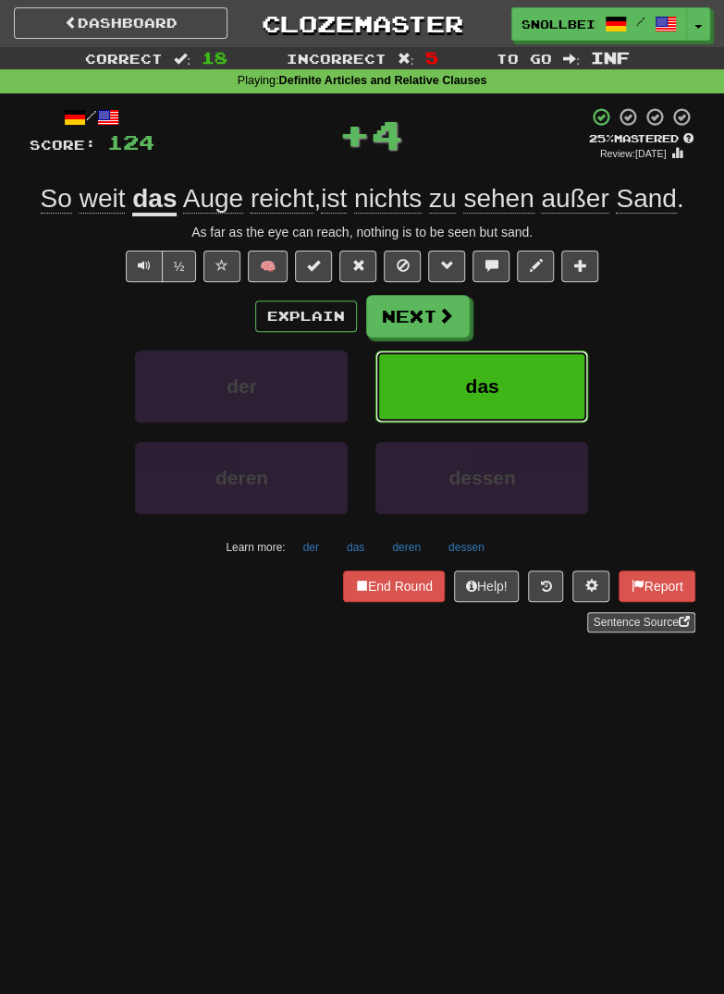
click at [522, 393] on button "das" at bounding box center [481, 386] width 213 height 72
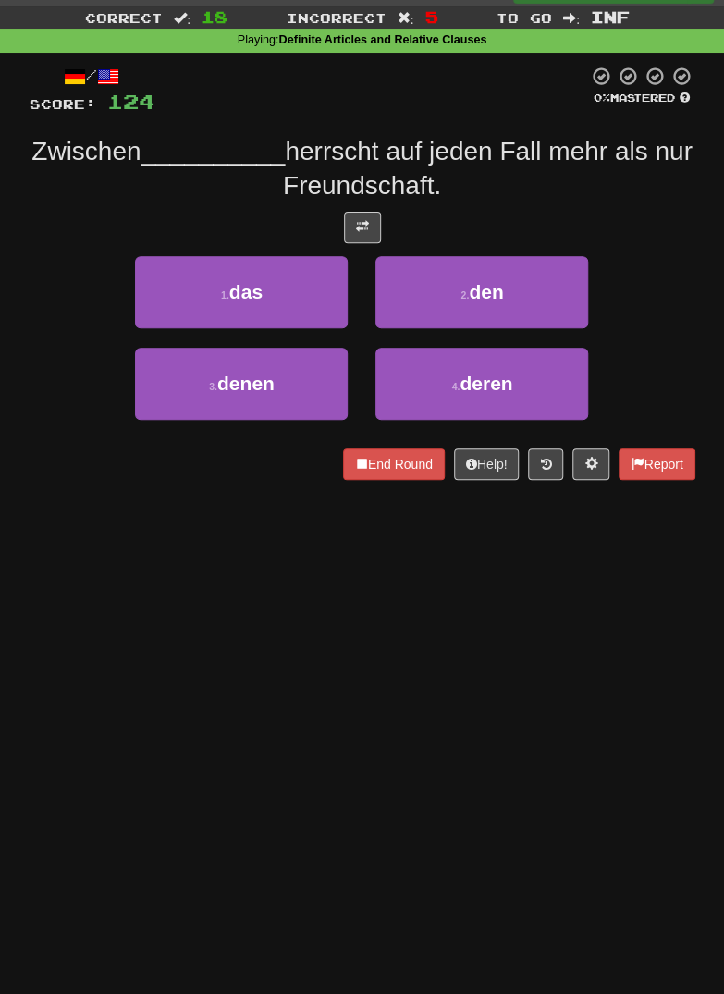
scroll to position [43, 0]
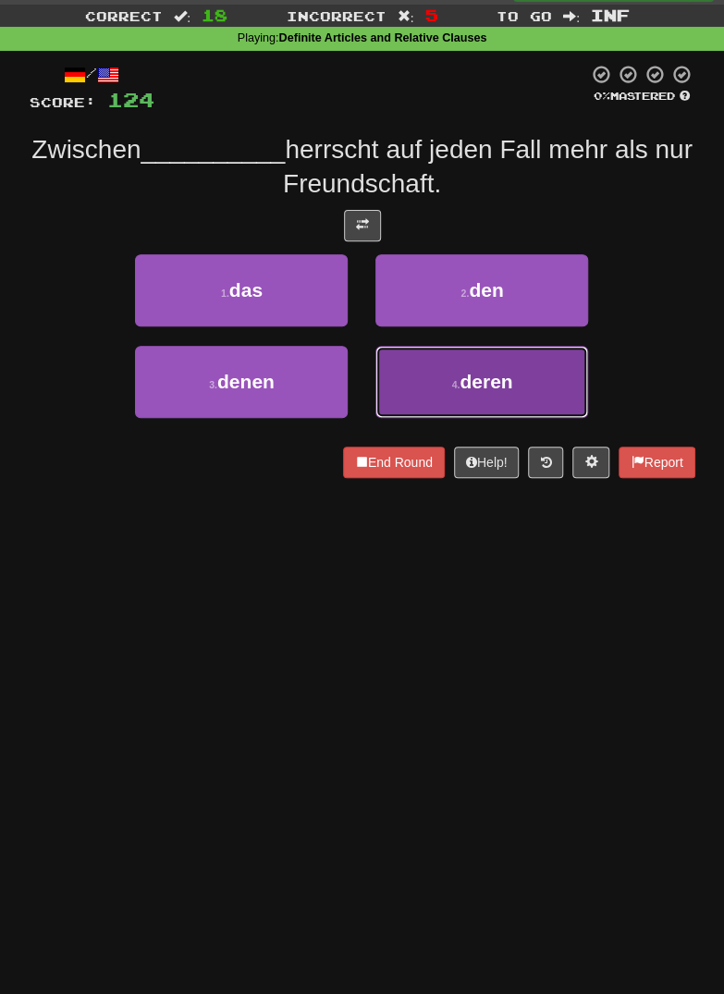
click at [512, 376] on span "deren" at bounding box center [485, 381] width 53 height 21
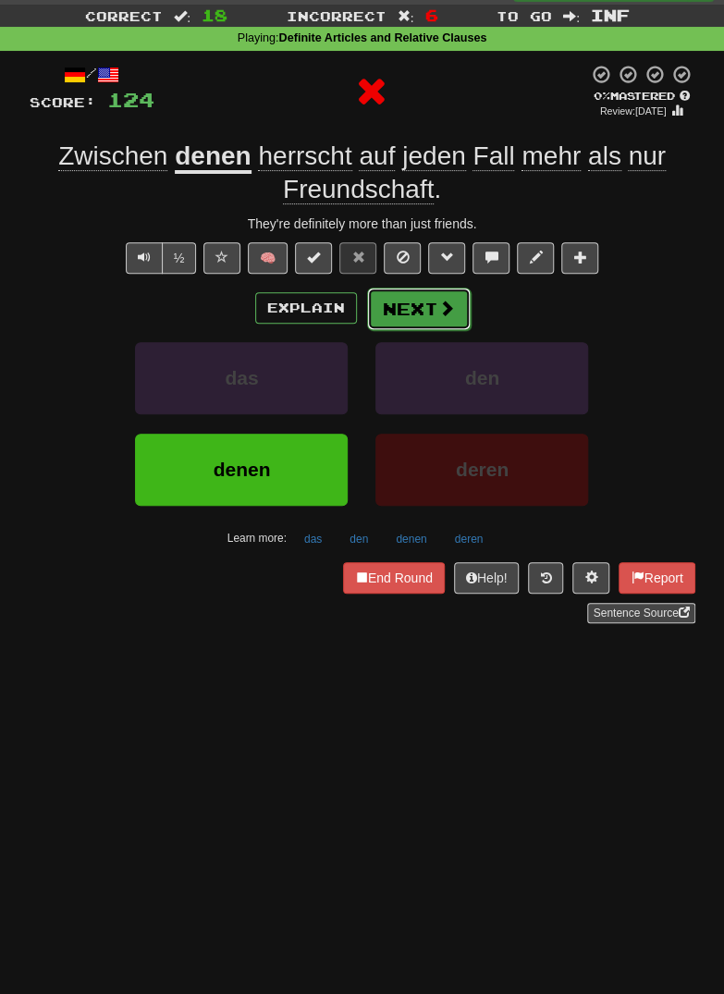
click at [444, 311] on span at bounding box center [446, 307] width 17 height 17
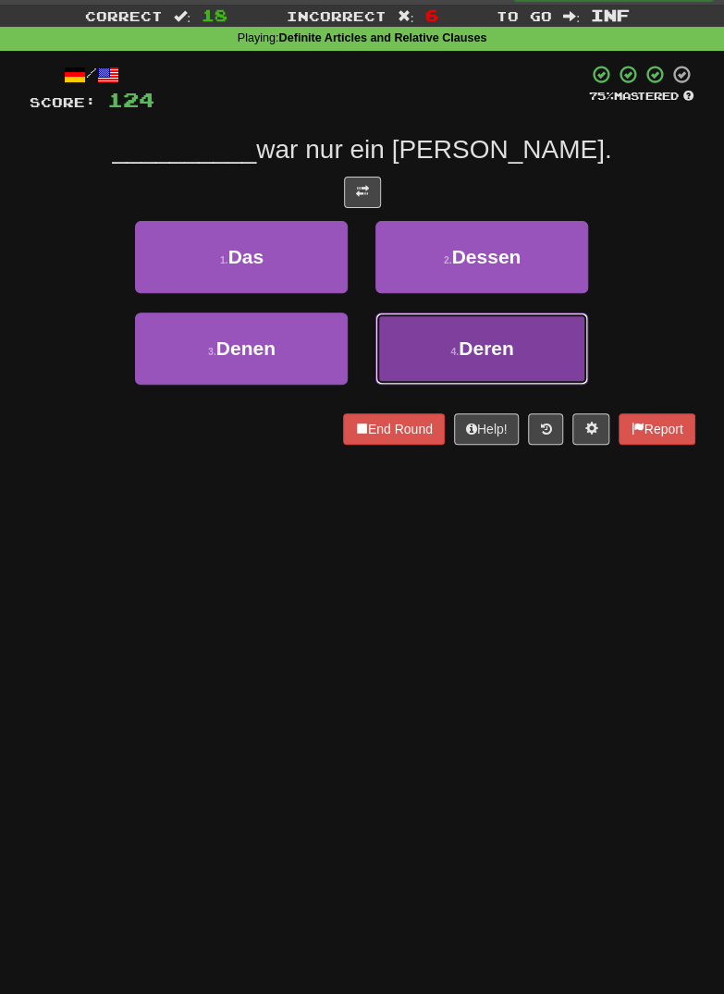
click at [515, 346] on button "4 . Deren" at bounding box center [481, 348] width 213 height 72
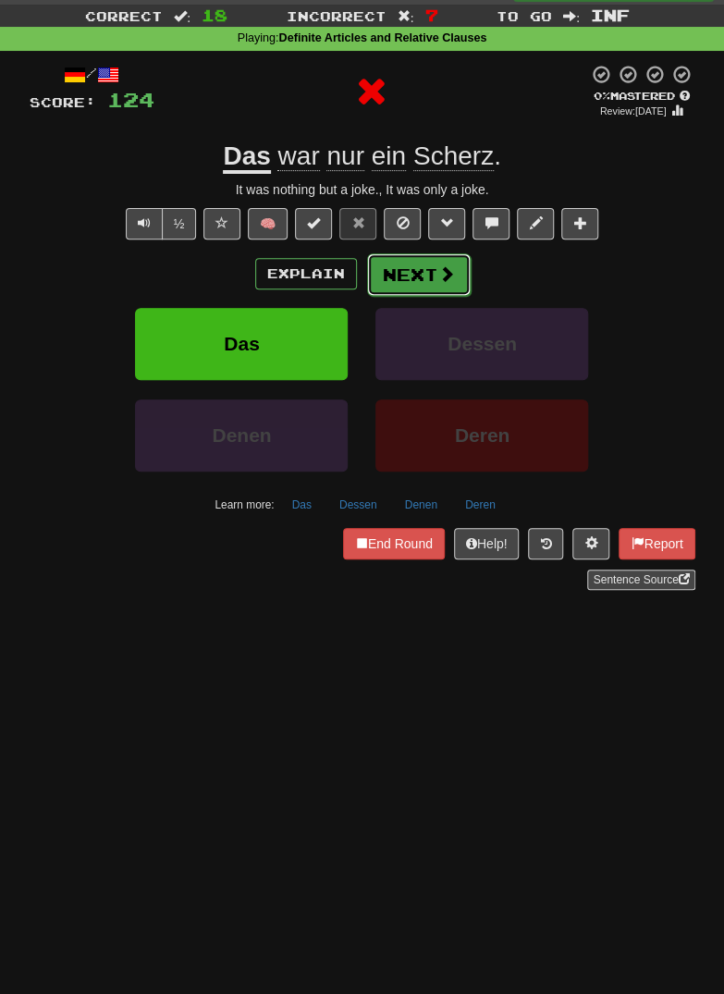
click at [445, 288] on button "Next" at bounding box center [419, 274] width 104 height 43
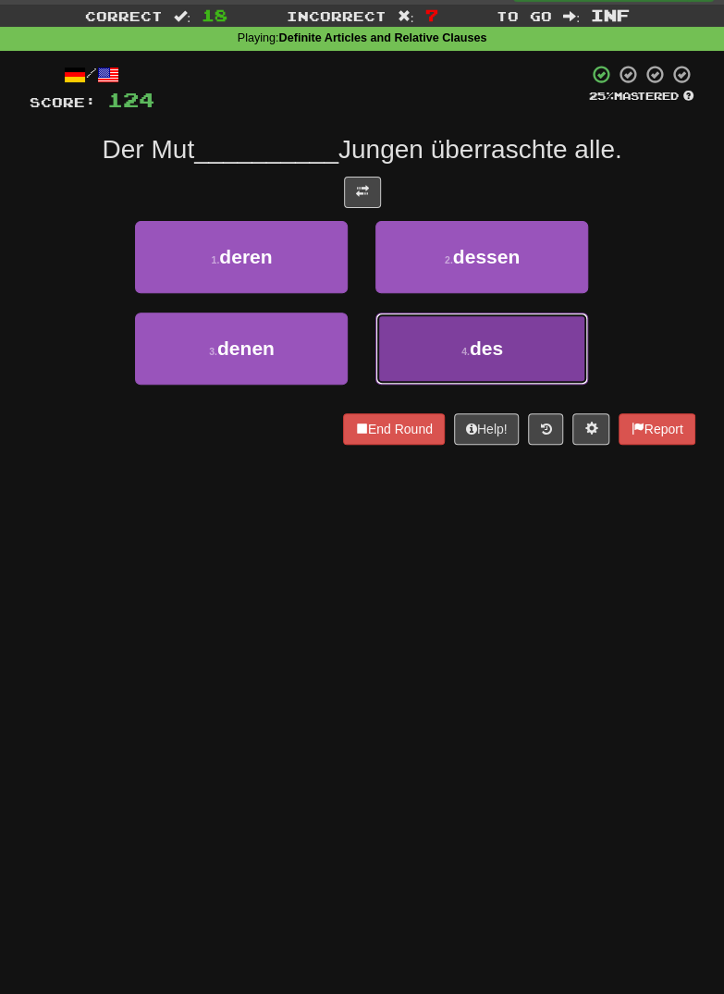
click at [520, 343] on button "4 . des" at bounding box center [481, 348] width 213 height 72
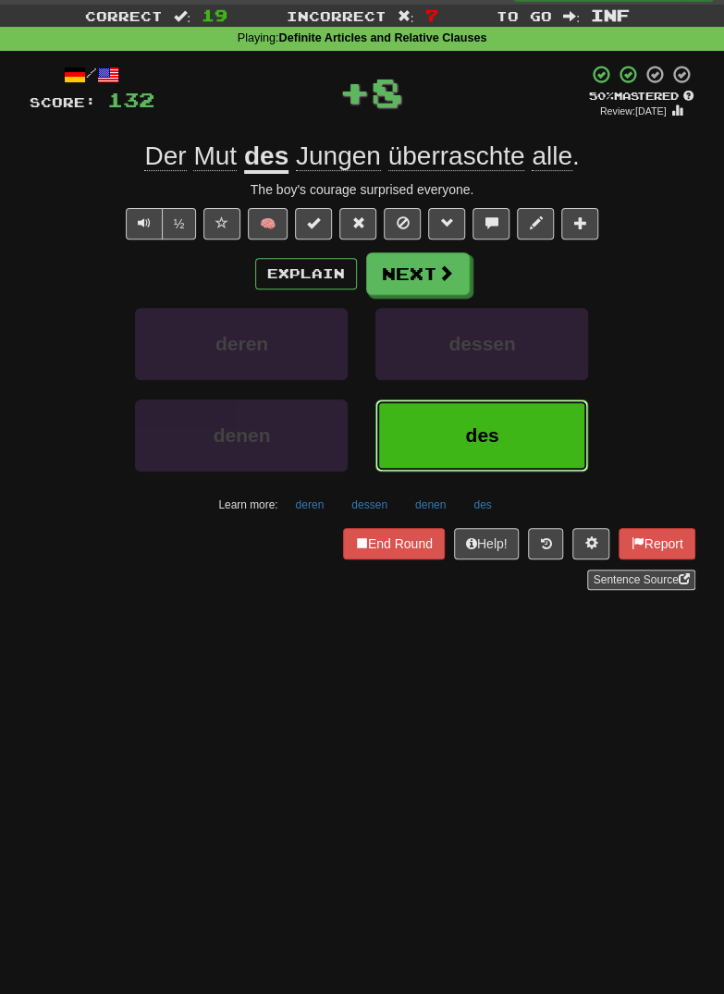
click at [518, 452] on button "des" at bounding box center [481, 435] width 213 height 72
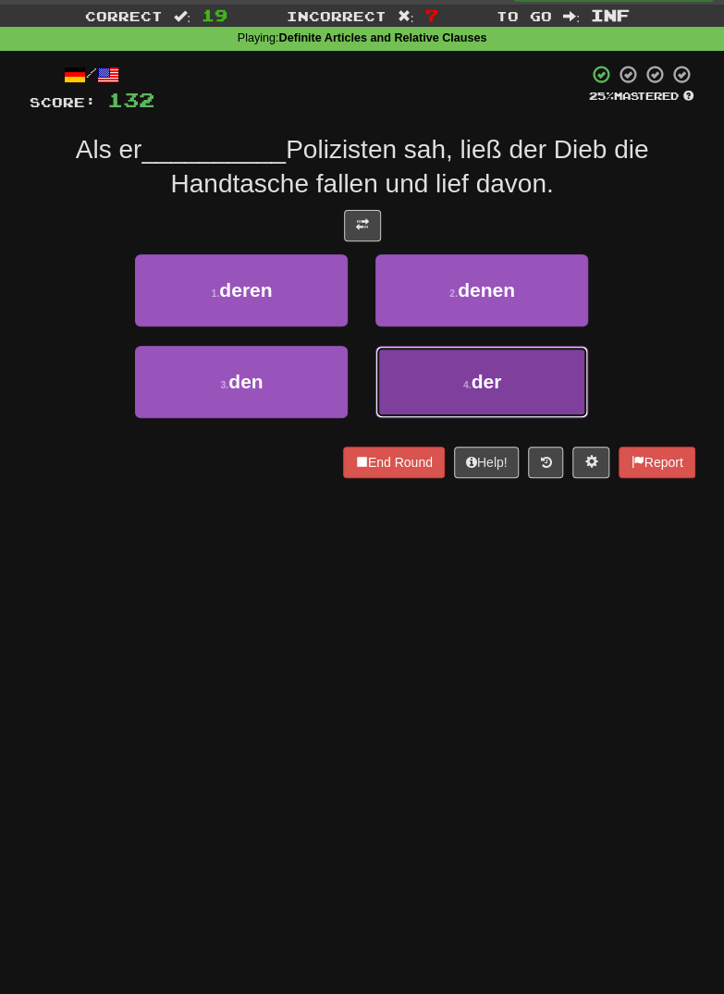
click at [506, 376] on button "4 . der" at bounding box center [481, 382] width 213 height 72
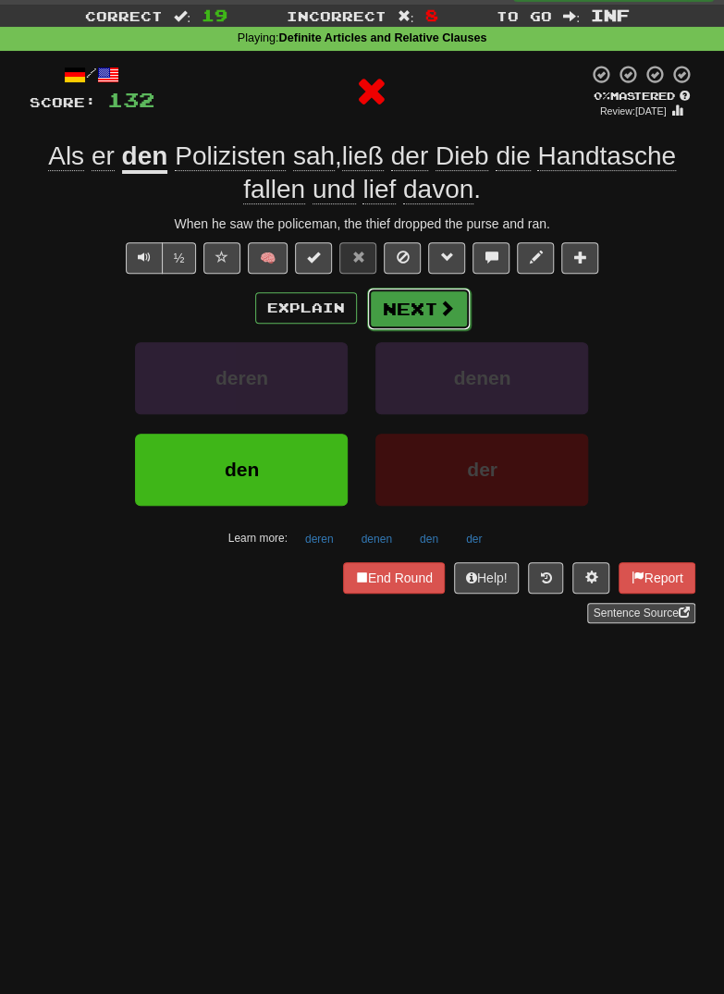
click at [422, 321] on button "Next" at bounding box center [419, 308] width 104 height 43
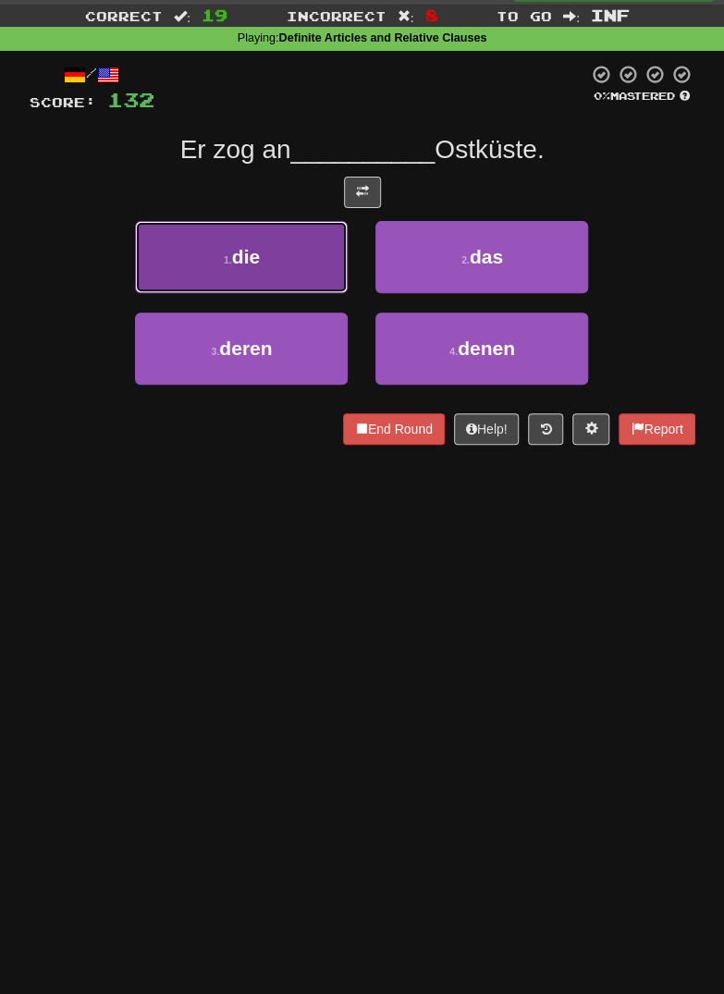
click at [220, 273] on button "1 . die" at bounding box center [241, 257] width 213 height 72
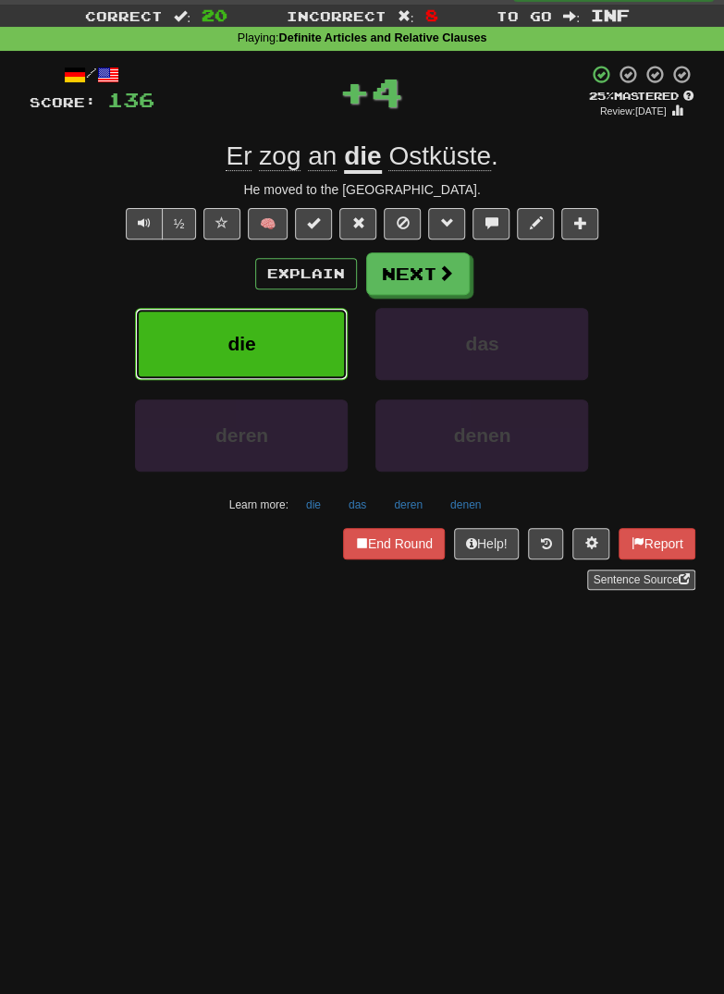
click at [234, 324] on button "die" at bounding box center [241, 344] width 213 height 72
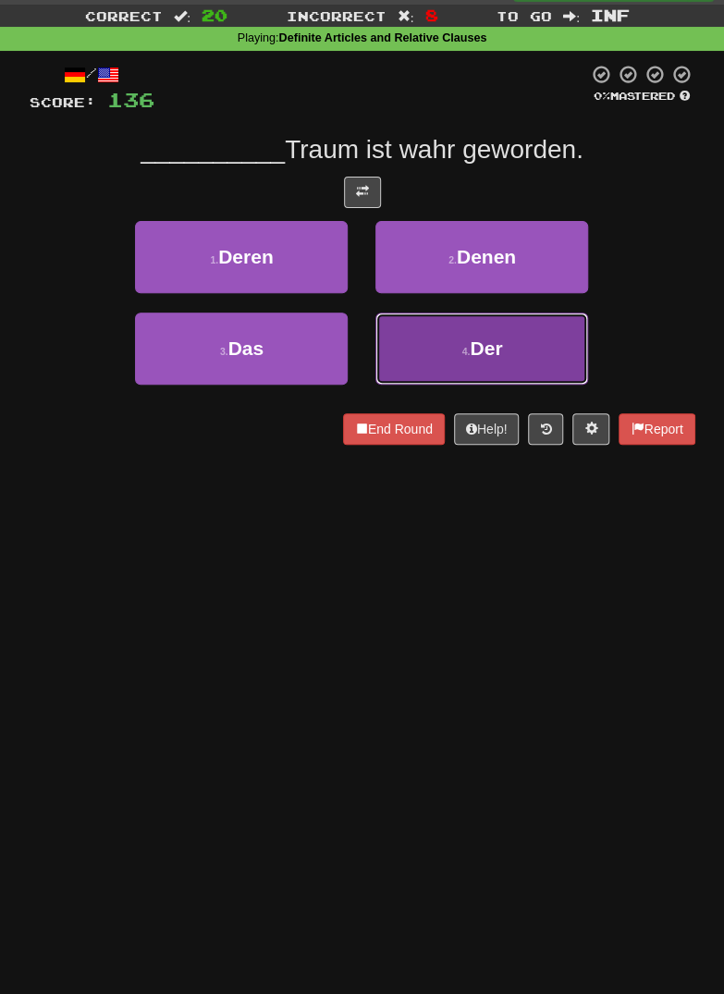
click at [538, 347] on button "4 . Der" at bounding box center [481, 348] width 213 height 72
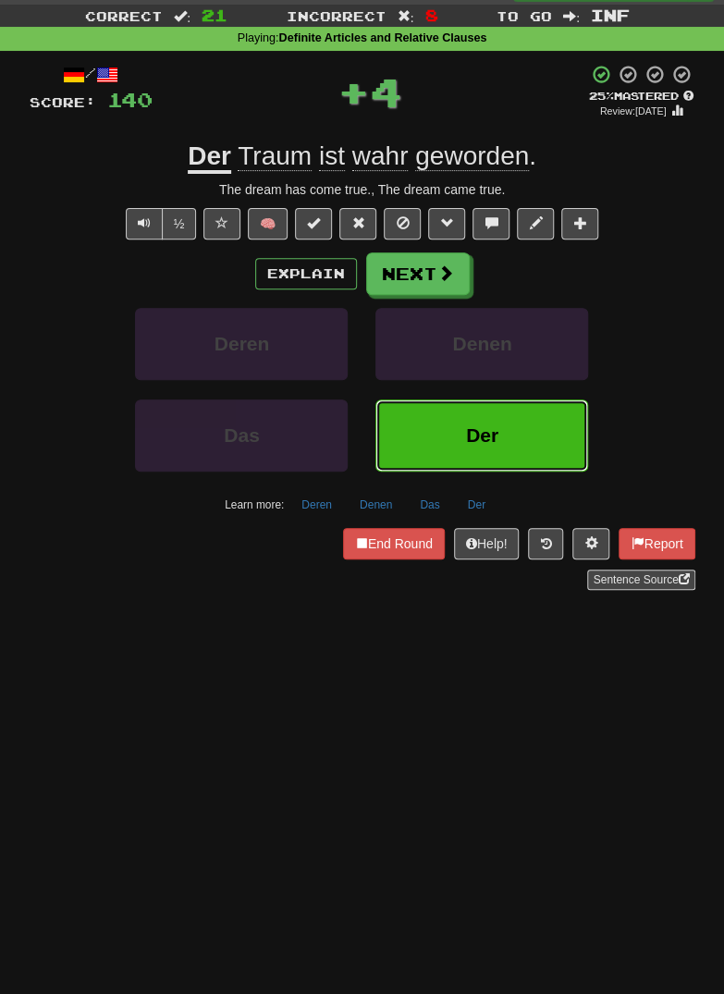
click at [537, 442] on button "Der" at bounding box center [481, 435] width 213 height 72
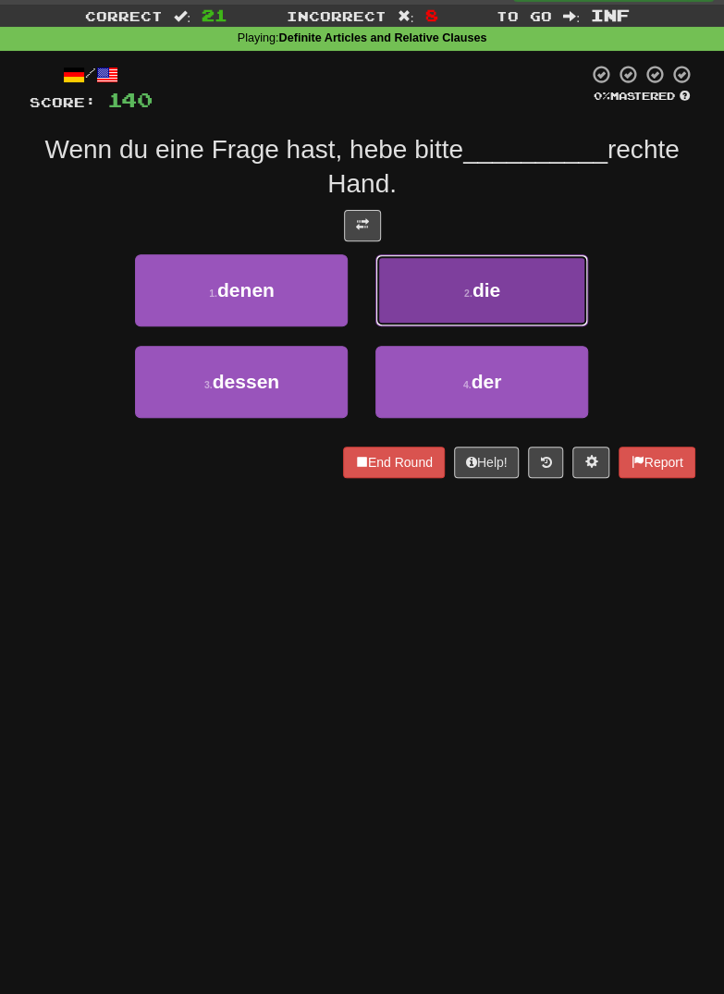
click at [527, 298] on button "2 . die" at bounding box center [481, 290] width 213 height 72
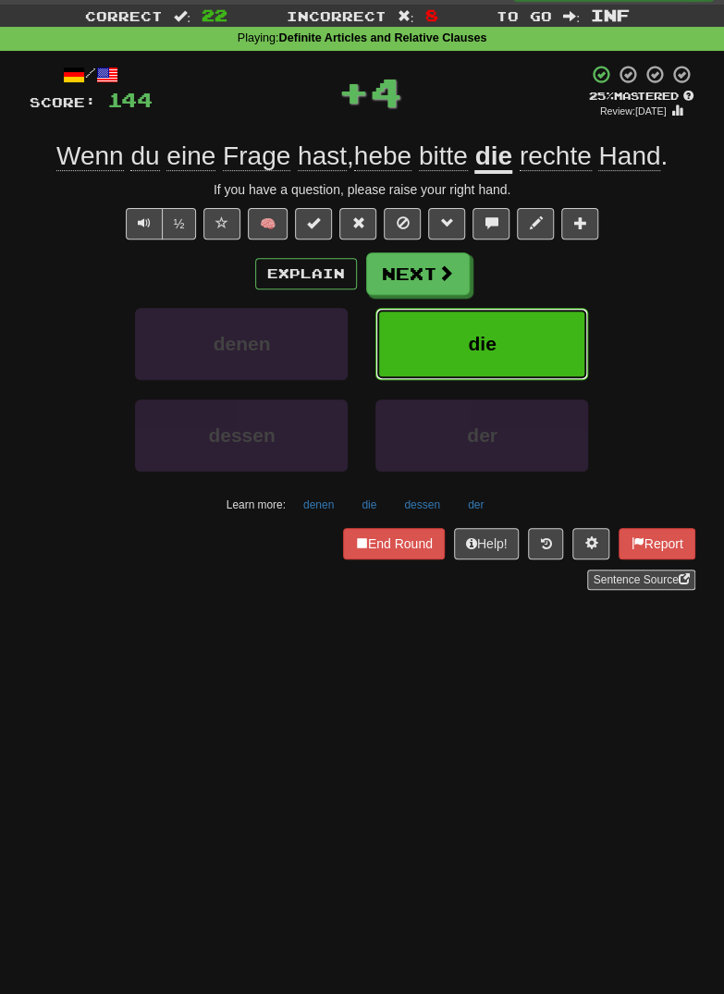
click at [513, 356] on button "die" at bounding box center [481, 344] width 213 height 72
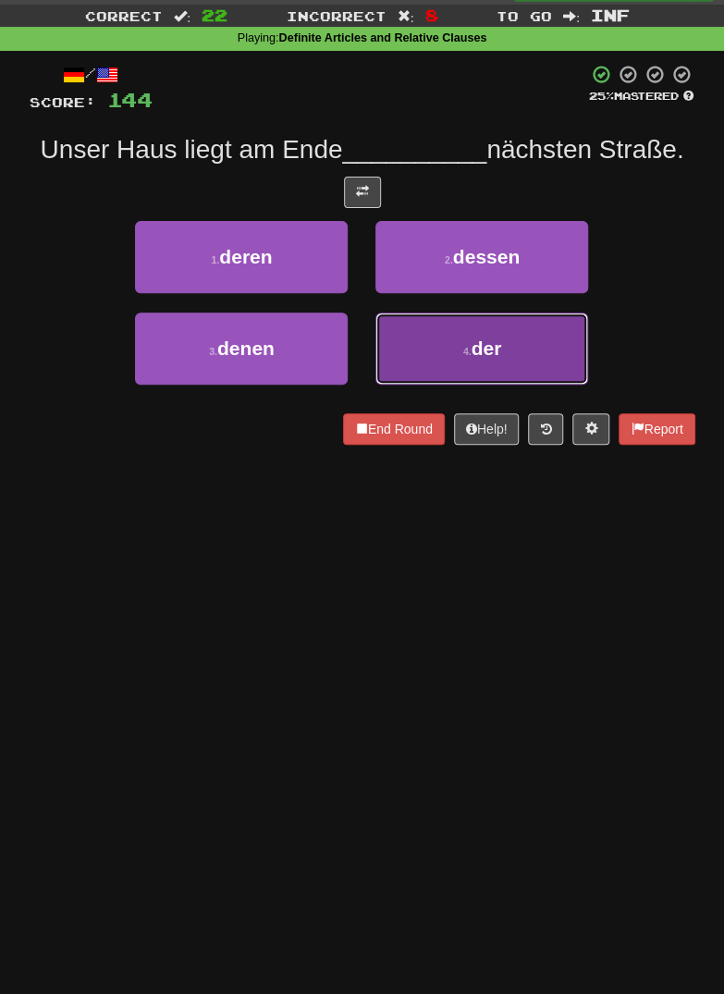
click at [520, 339] on button "4 . der" at bounding box center [481, 348] width 213 height 72
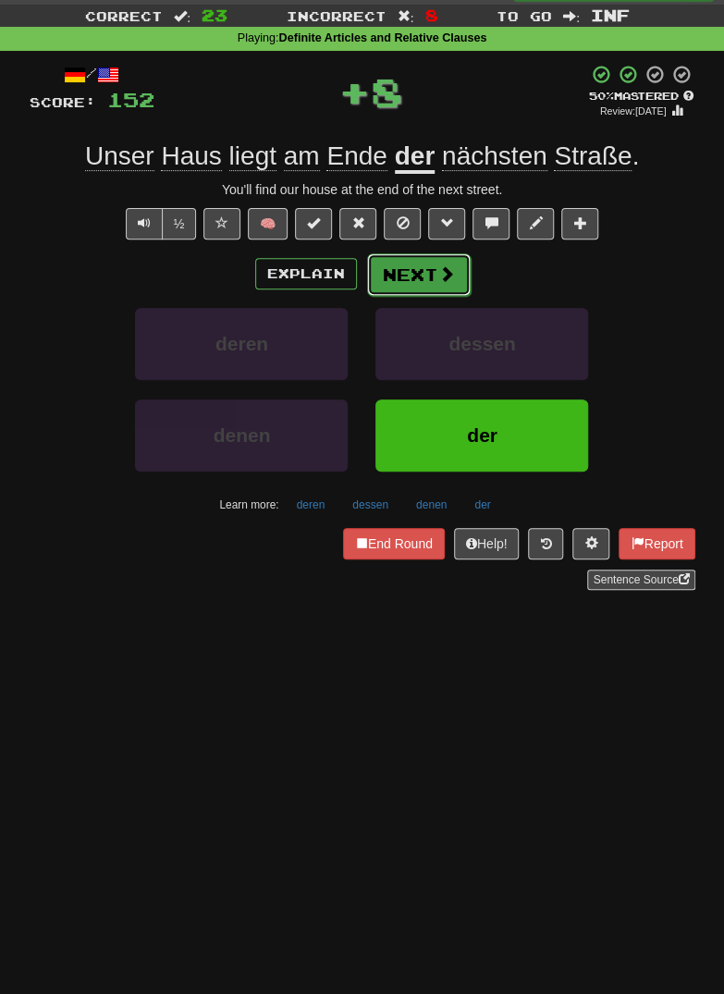
click at [458, 261] on button "Next" at bounding box center [419, 274] width 104 height 43
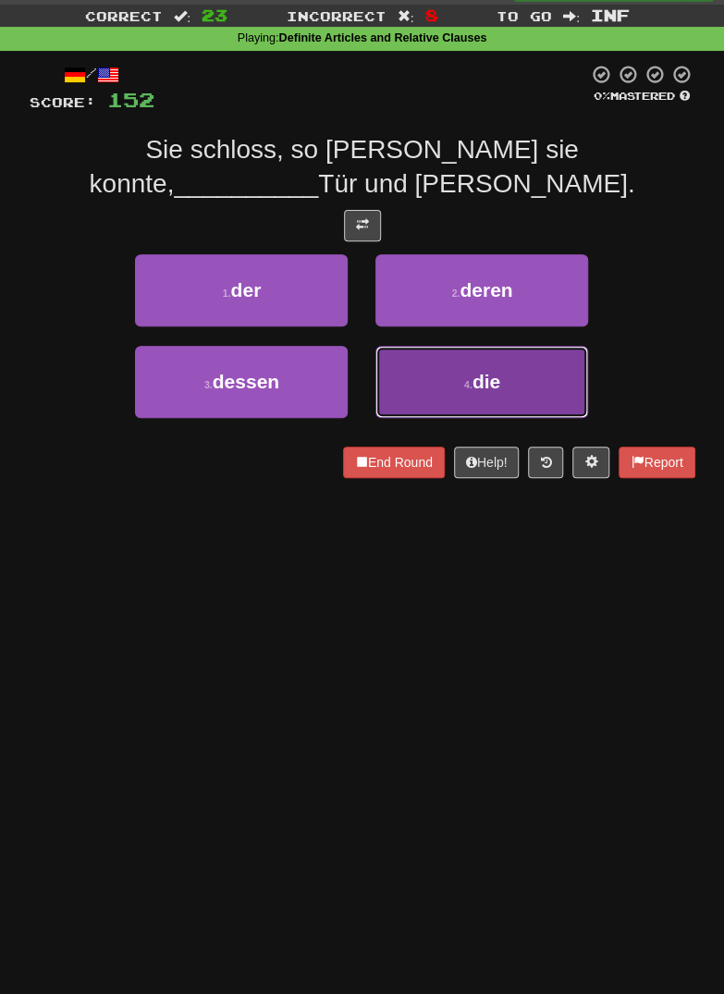
click at [539, 378] on button "4 . die" at bounding box center [481, 382] width 213 height 72
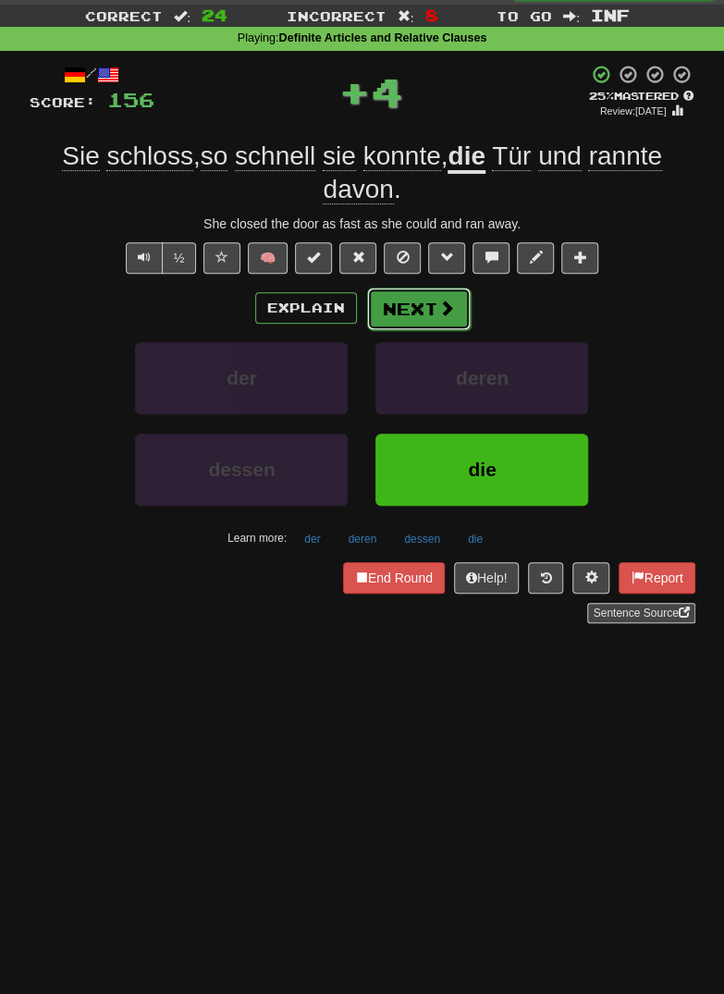
click at [446, 299] on span at bounding box center [446, 307] width 17 height 17
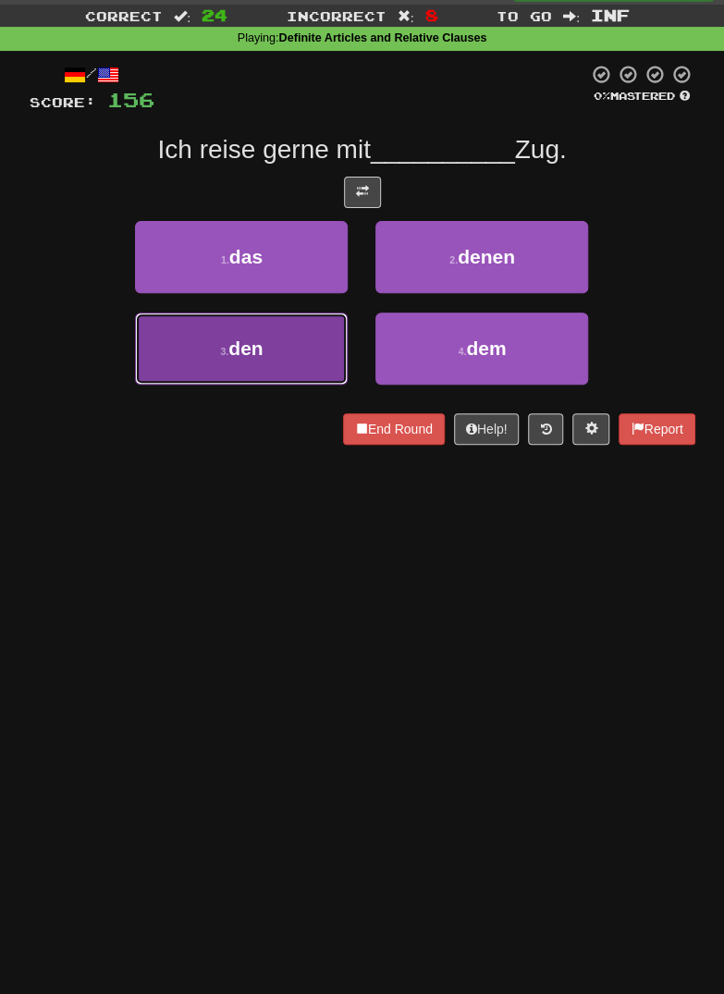
click at [221, 343] on button "3 . den" at bounding box center [241, 348] width 213 height 72
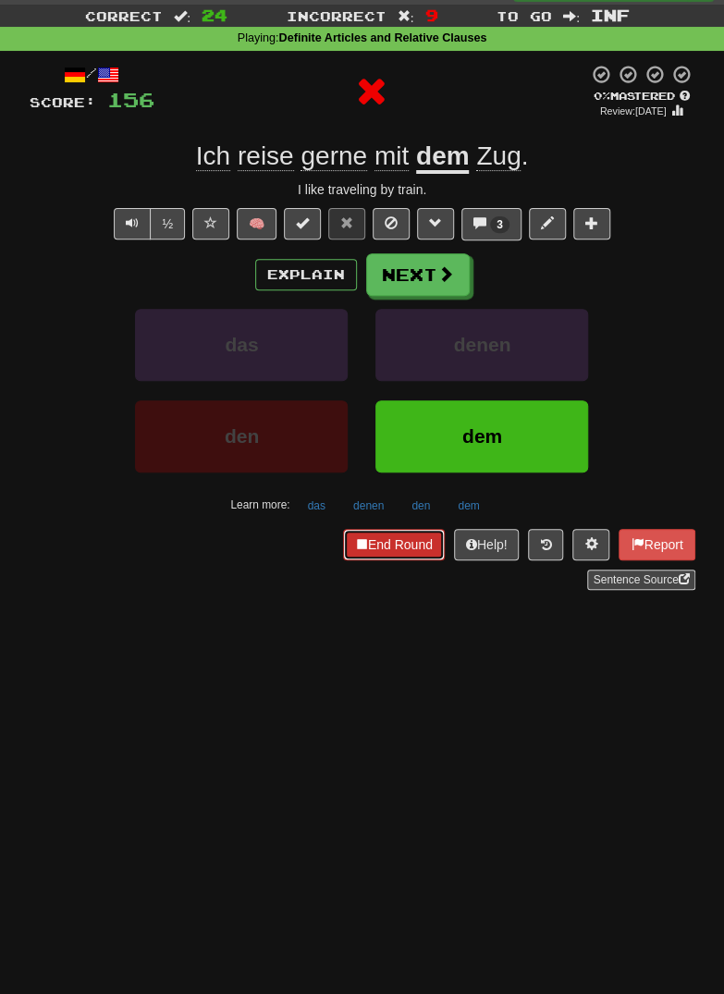
click at [387, 542] on button "End Round" at bounding box center [394, 544] width 102 height 31
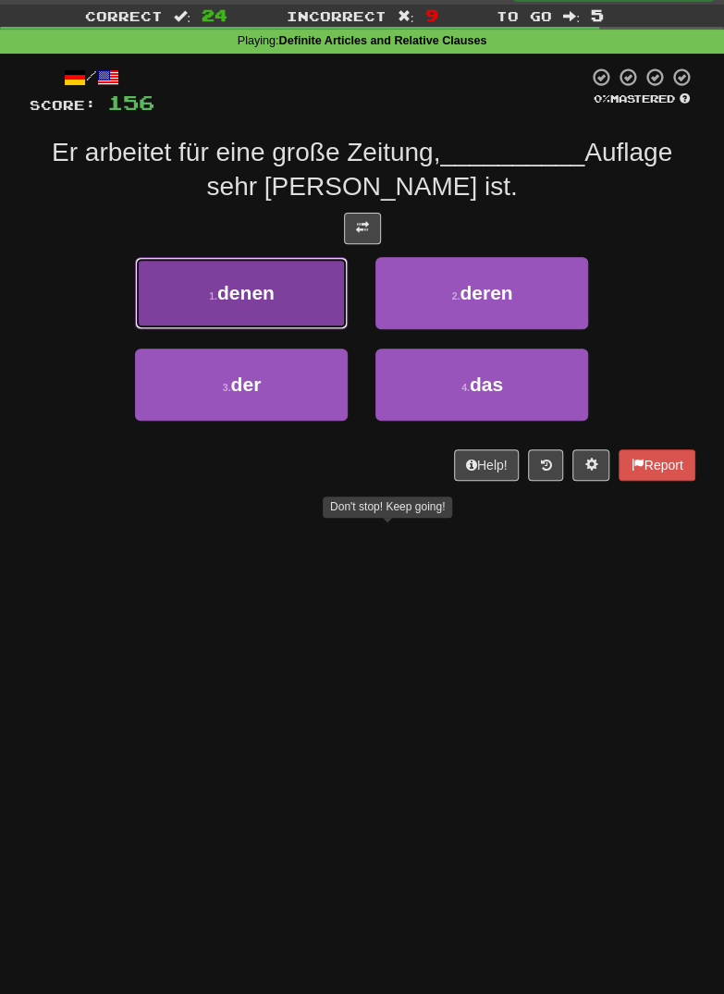
click at [201, 299] on button "1 . denen" at bounding box center [241, 293] width 213 height 72
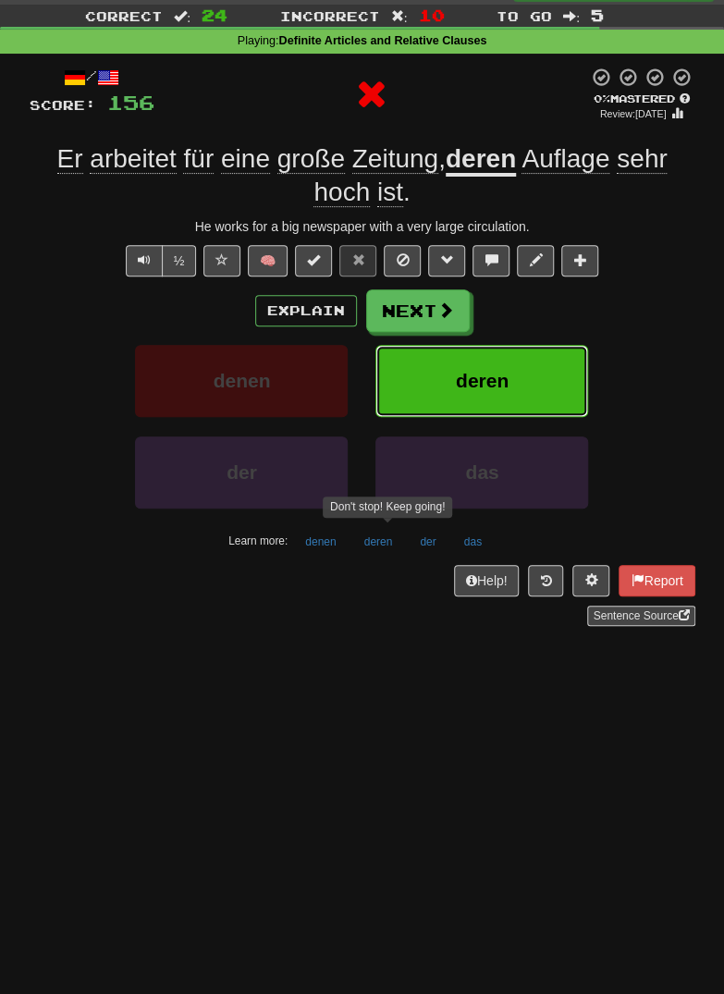
click at [522, 376] on button "deren" at bounding box center [481, 381] width 213 height 72
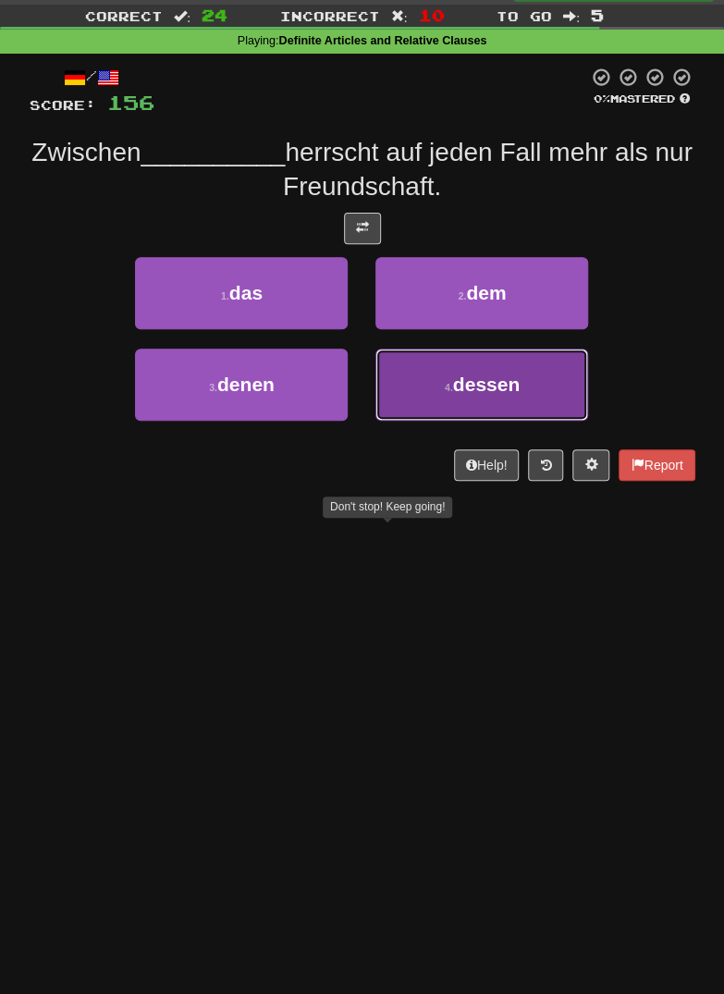
click at [499, 368] on button "4 . dessen" at bounding box center [481, 384] width 213 height 72
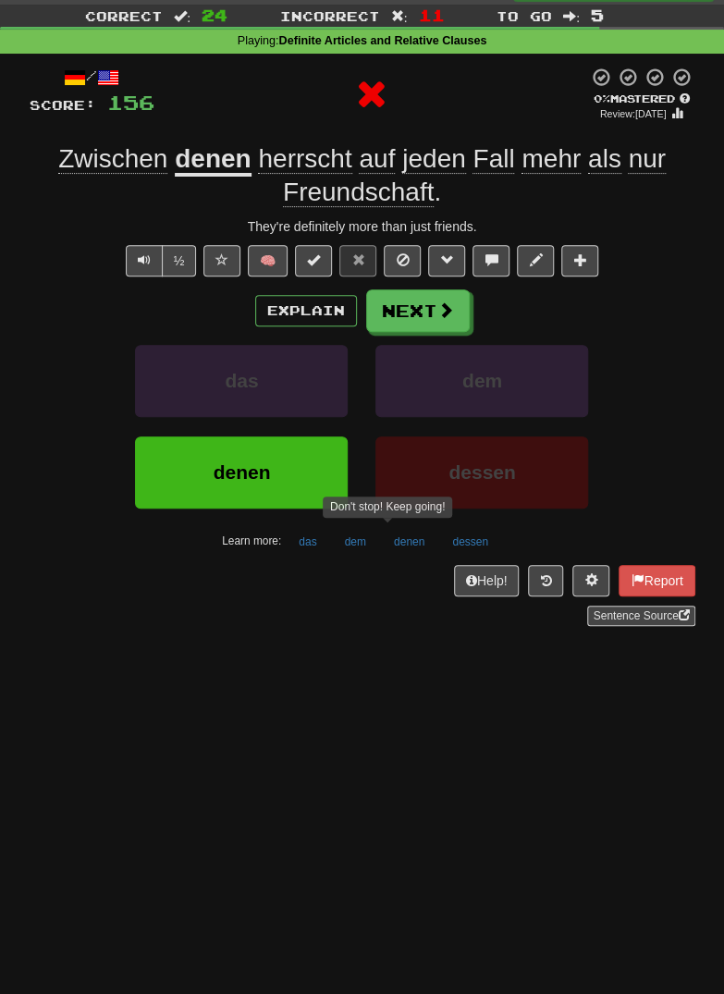
click at [467, 302] on div "Explain Next" at bounding box center [362, 310] width 665 height 43
click at [436, 320] on button "Next" at bounding box center [419, 311] width 104 height 43
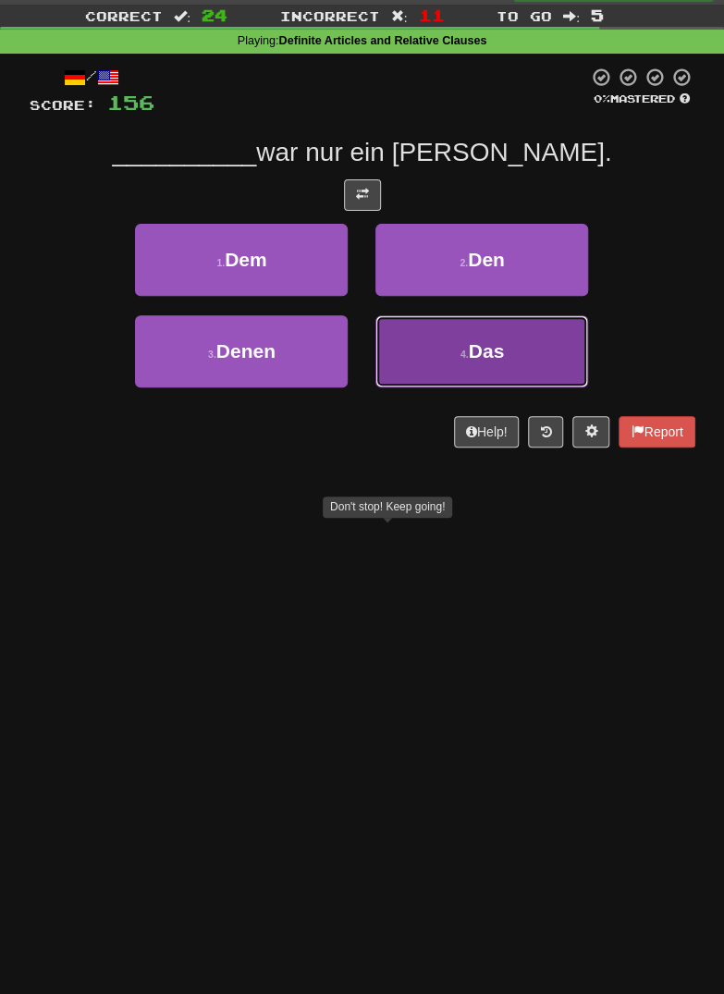
click at [514, 335] on button "4 . Das" at bounding box center [481, 351] width 213 height 72
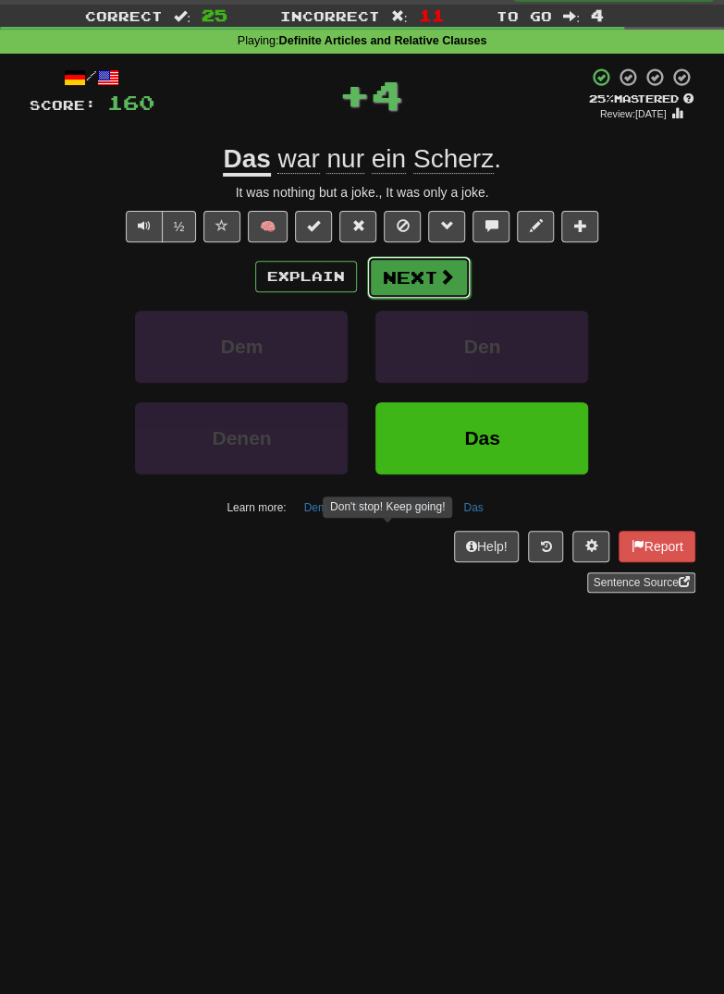
click at [449, 282] on span at bounding box center [446, 276] width 17 height 17
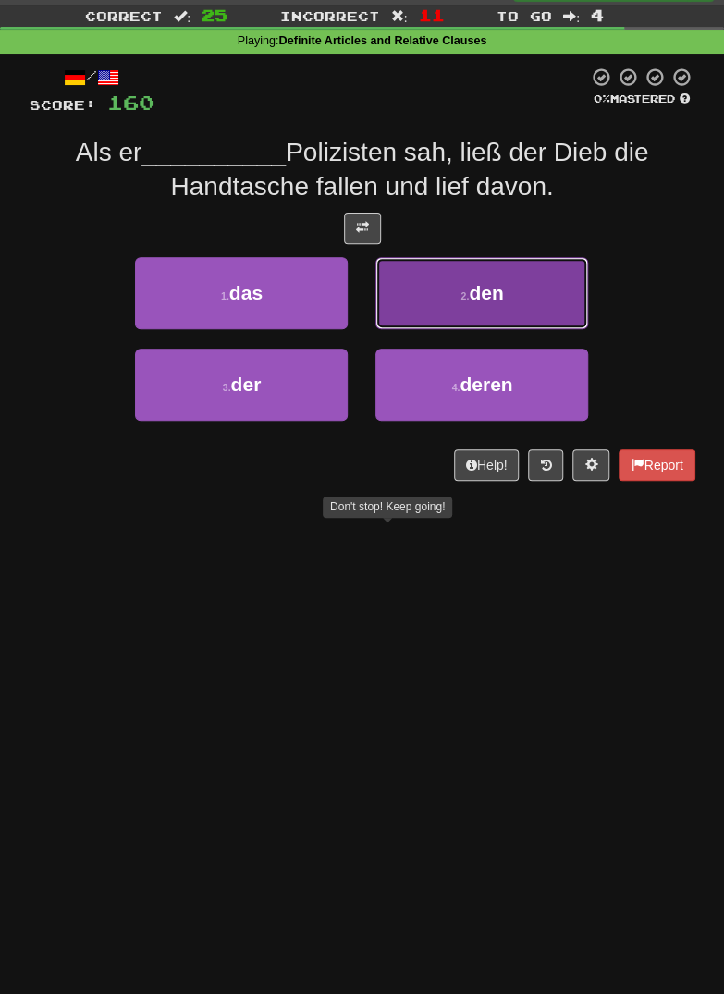
click at [531, 281] on button "2 . den" at bounding box center [481, 293] width 213 height 72
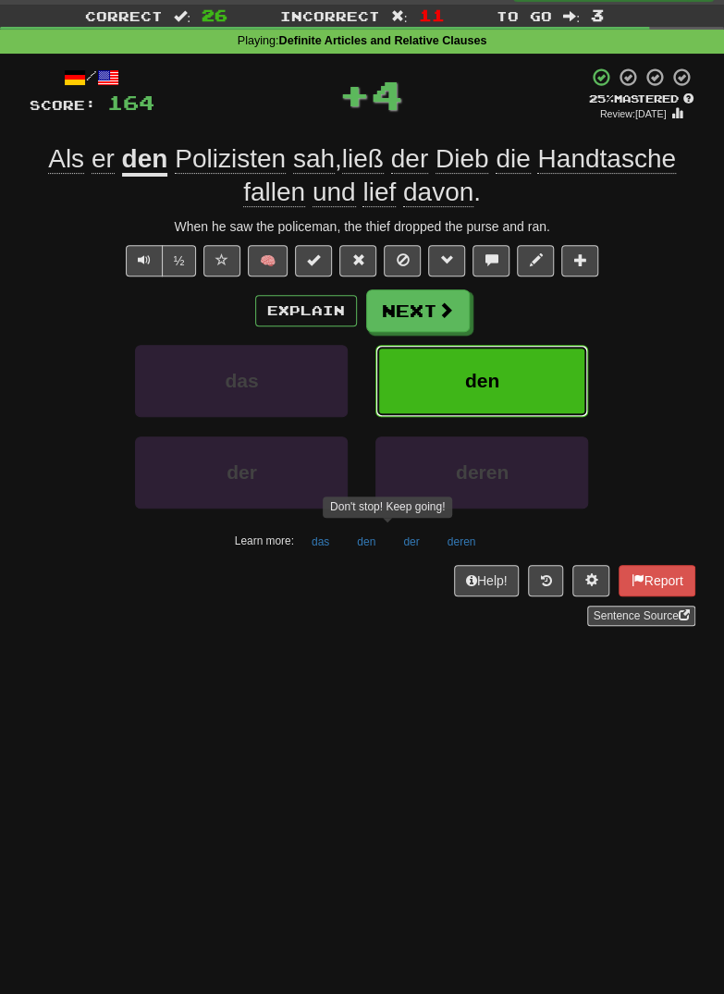
click at [507, 367] on button "den" at bounding box center [481, 381] width 213 height 72
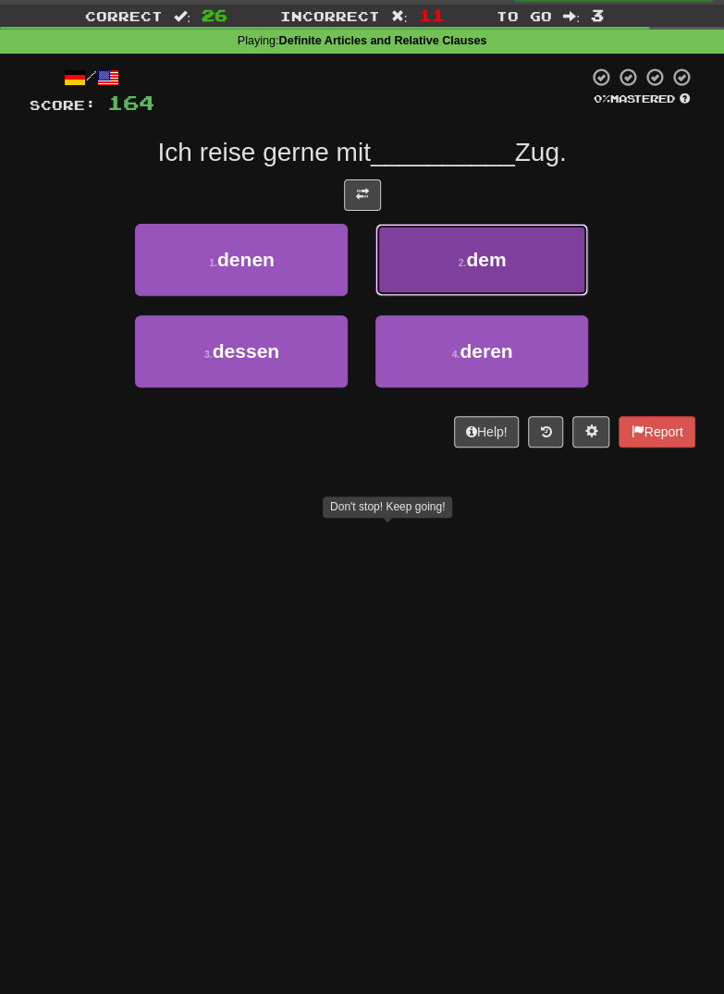
click at [540, 254] on button "2 . dem" at bounding box center [481, 260] width 213 height 72
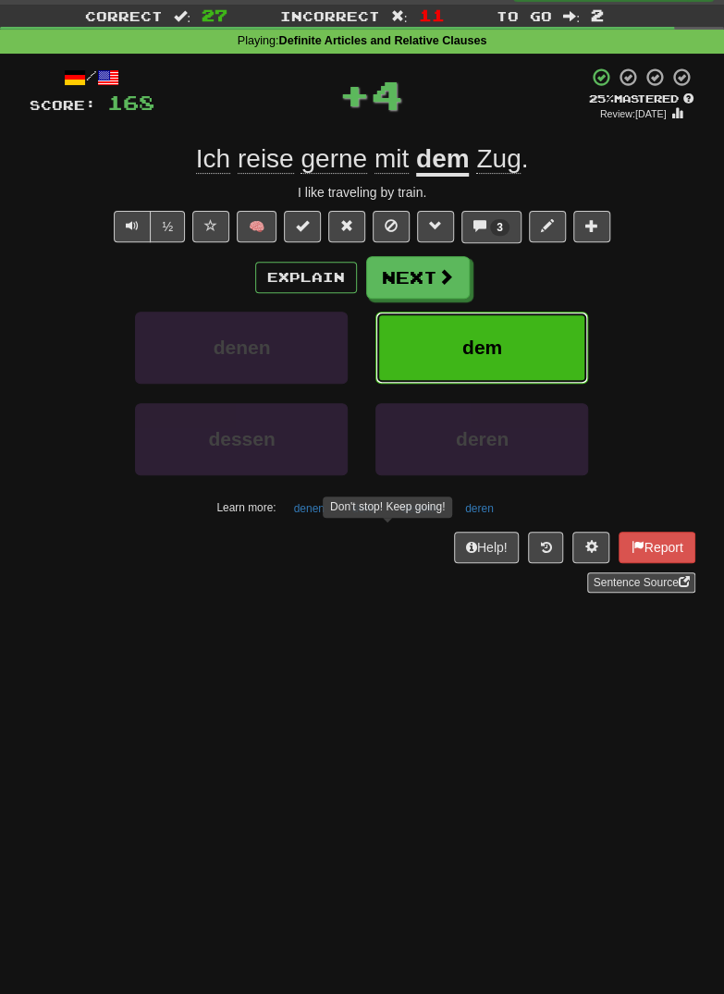
click at [530, 340] on button "dem" at bounding box center [481, 347] width 213 height 72
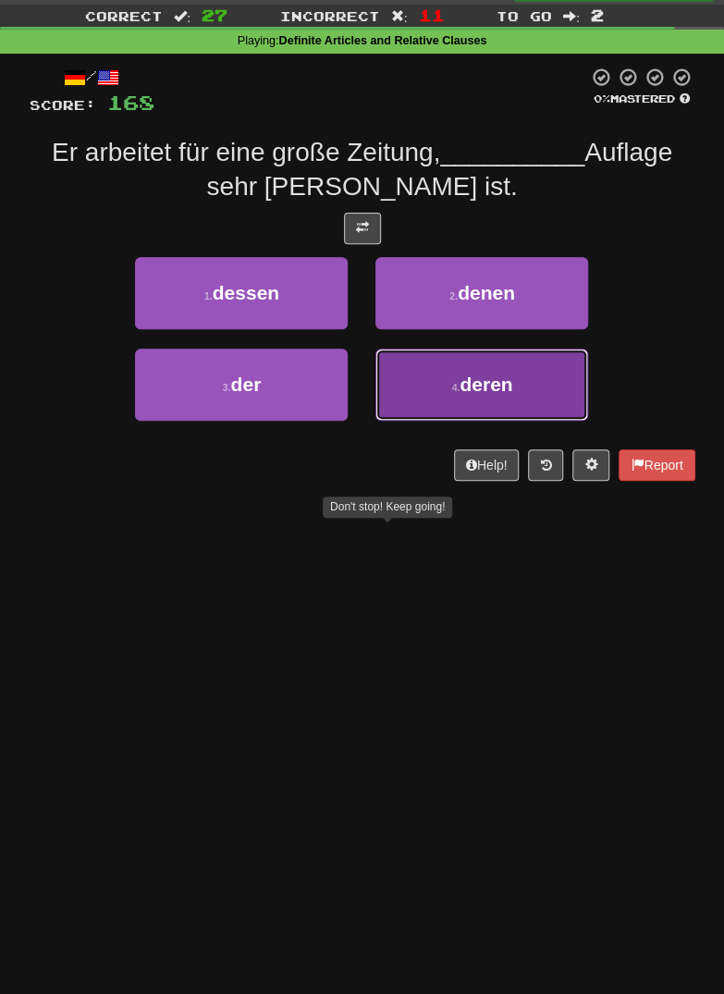
click at [487, 371] on button "4 . deren" at bounding box center [481, 384] width 213 height 72
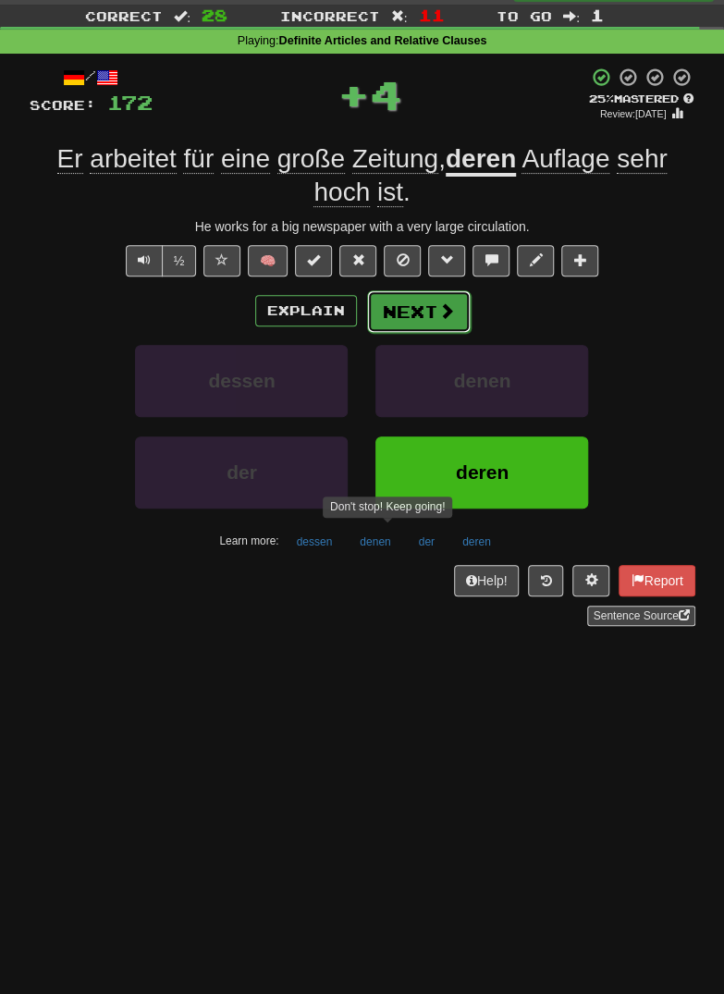
click at [445, 319] on button "Next" at bounding box center [419, 311] width 104 height 43
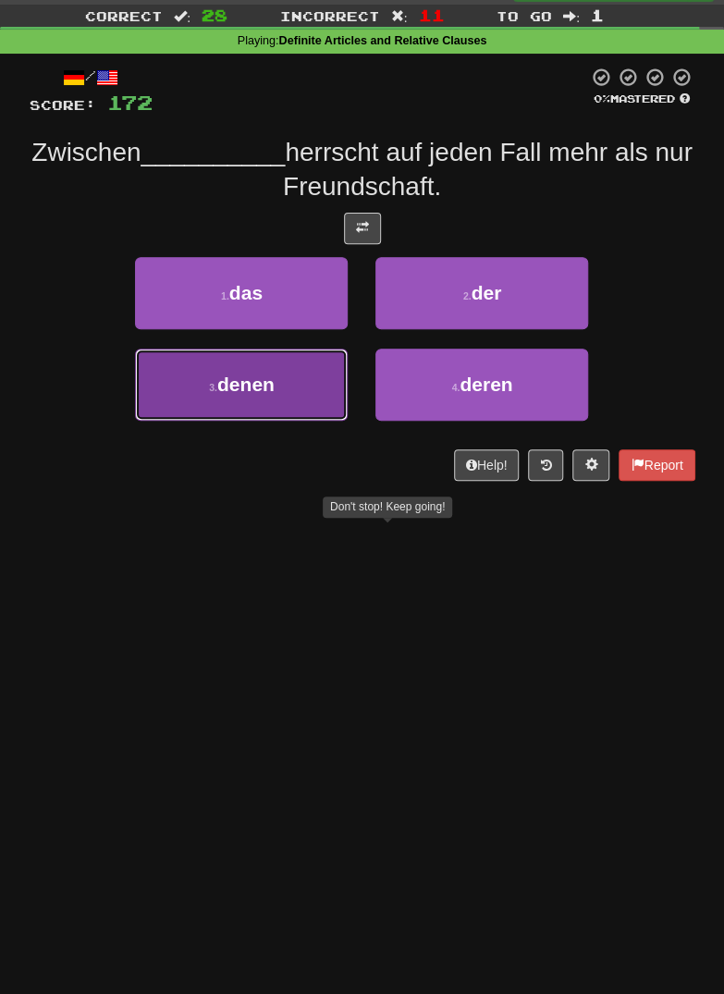
click at [220, 376] on span "denen" at bounding box center [245, 383] width 57 height 21
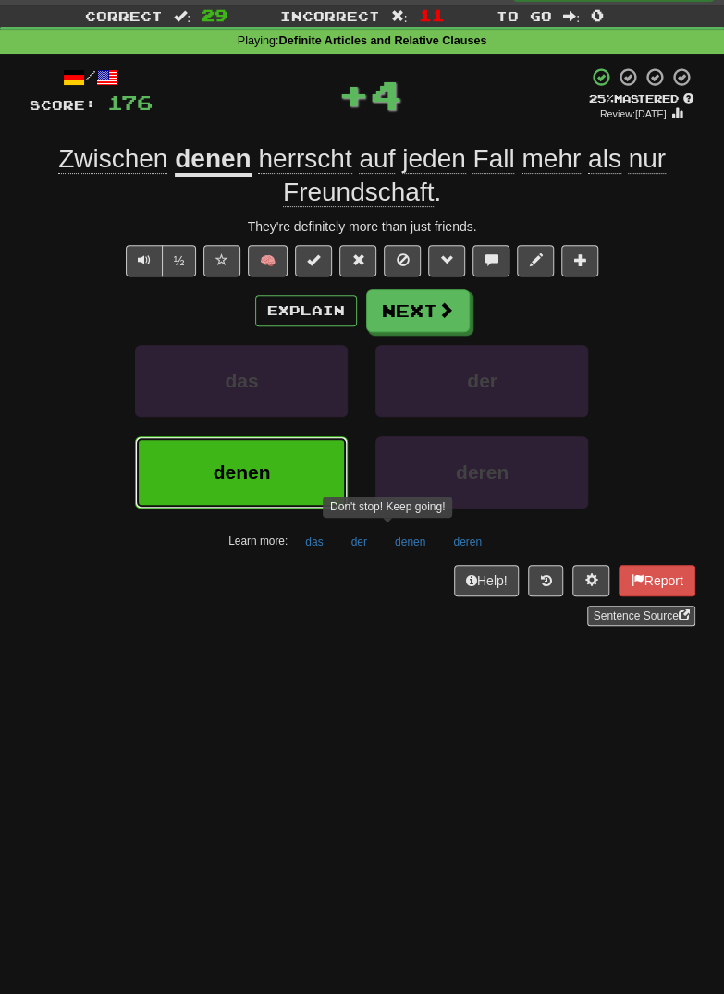
click at [243, 461] on span "denen" at bounding box center [241, 471] width 57 height 21
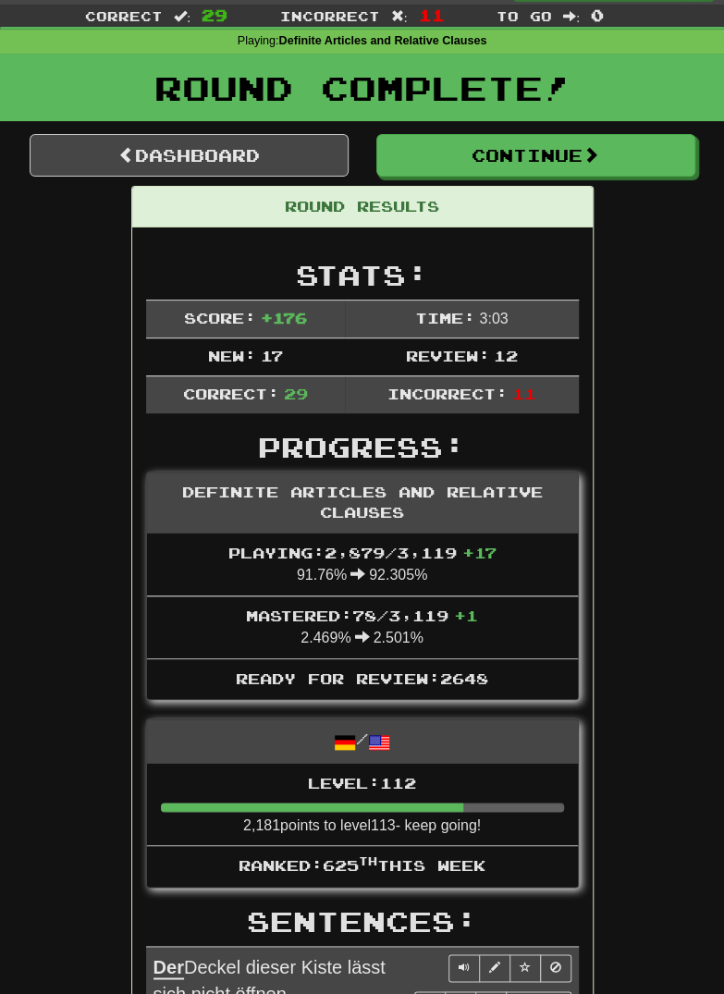
click at [249, 476] on div "Definite Articles and Relative Clauses" at bounding box center [362, 503] width 431 height 62
click at [196, 169] on link "Dashboard" at bounding box center [189, 155] width 319 height 43
